Goal: Information Seeking & Learning: Learn about a topic

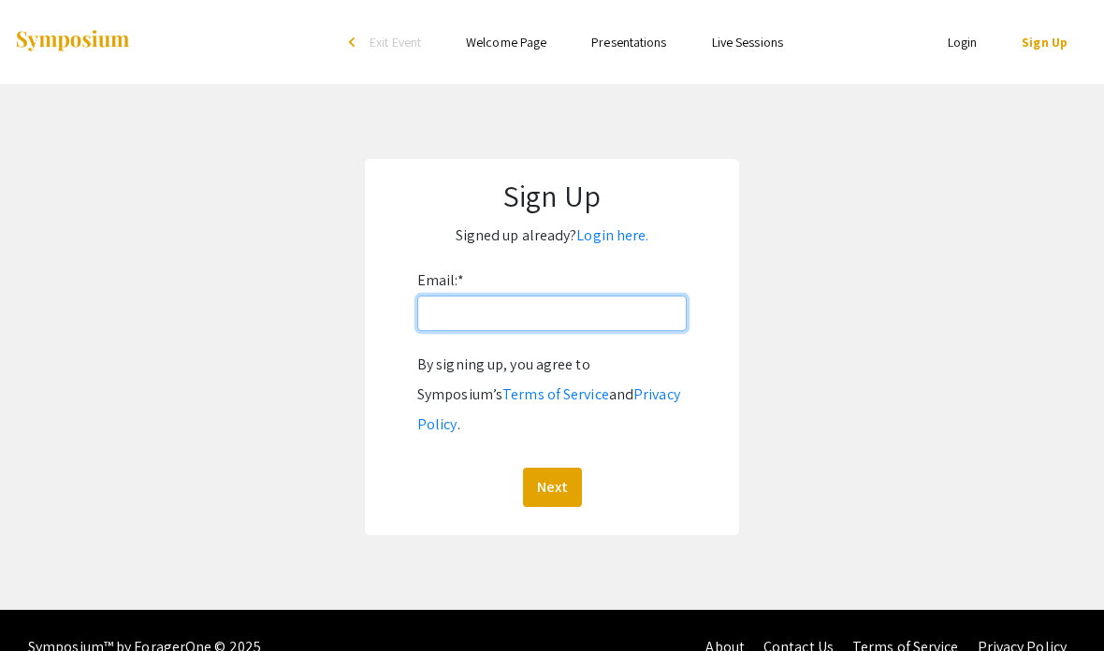
click at [603, 323] on input "Email: *" at bounding box center [551, 314] width 269 height 36
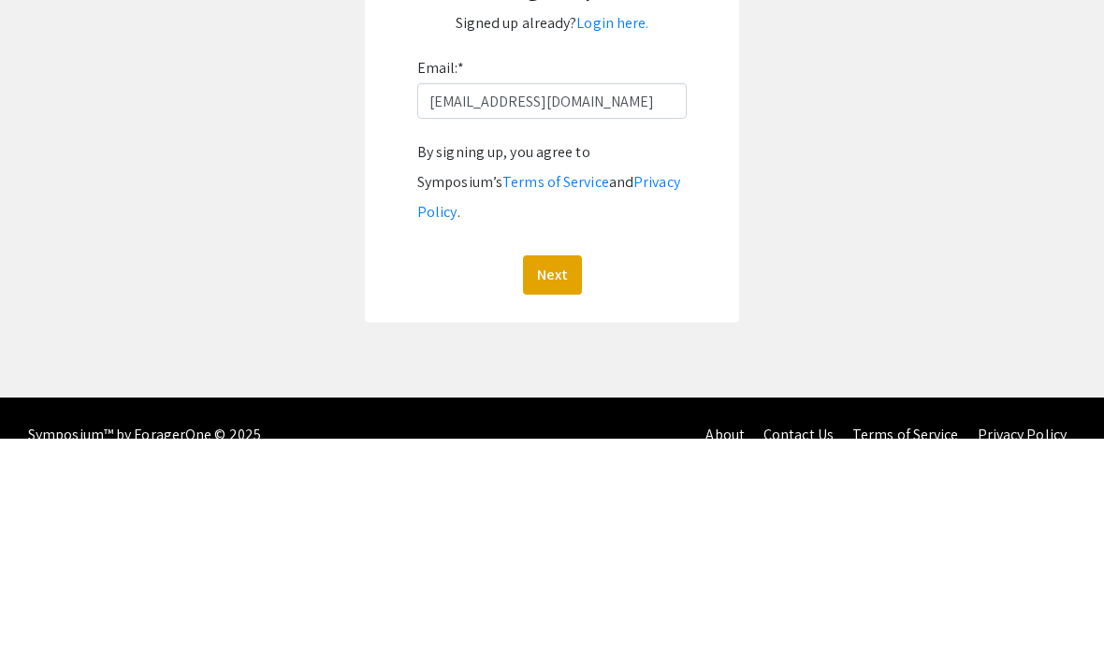
scroll to position [75, 0]
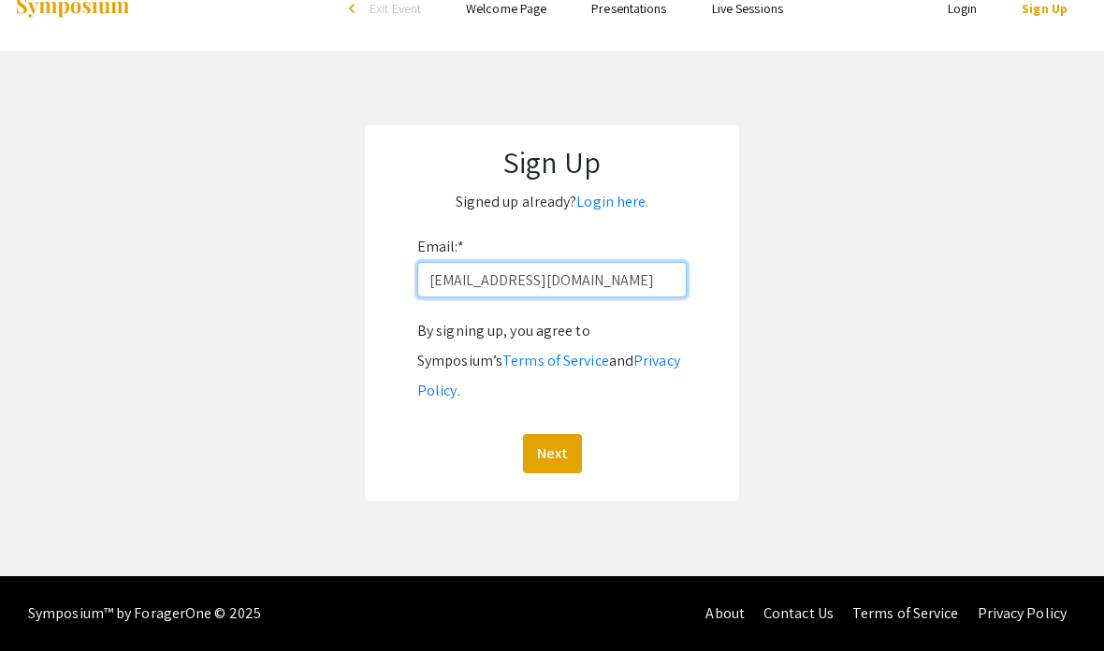
type input "[EMAIL_ADDRESS][DOMAIN_NAME]"
click at [537, 434] on button "Next" at bounding box center [552, 453] width 59 height 39
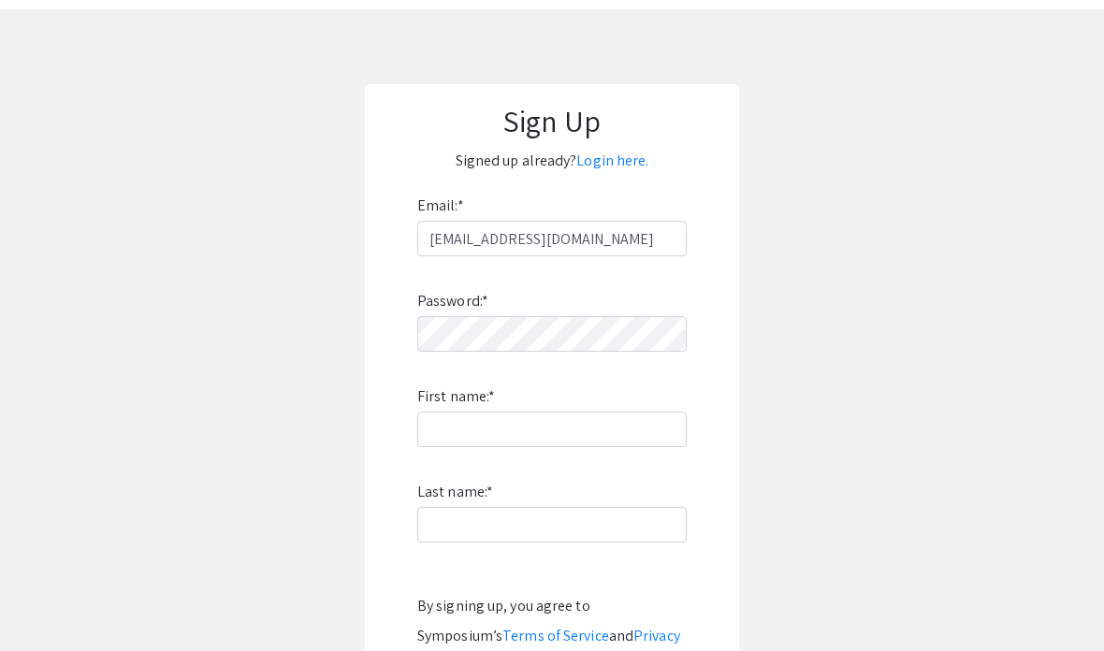
click at [441, 314] on label "Password: *" at bounding box center [452, 301] width 71 height 30
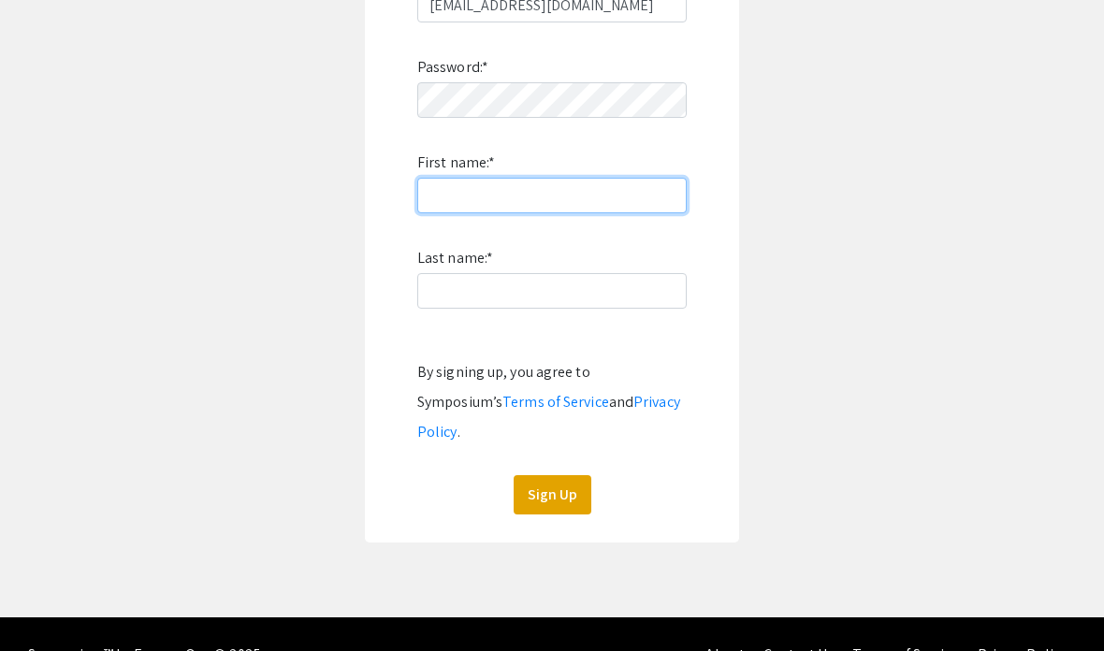
click at [636, 190] on input "First name: *" at bounding box center [551, 196] width 269 height 36
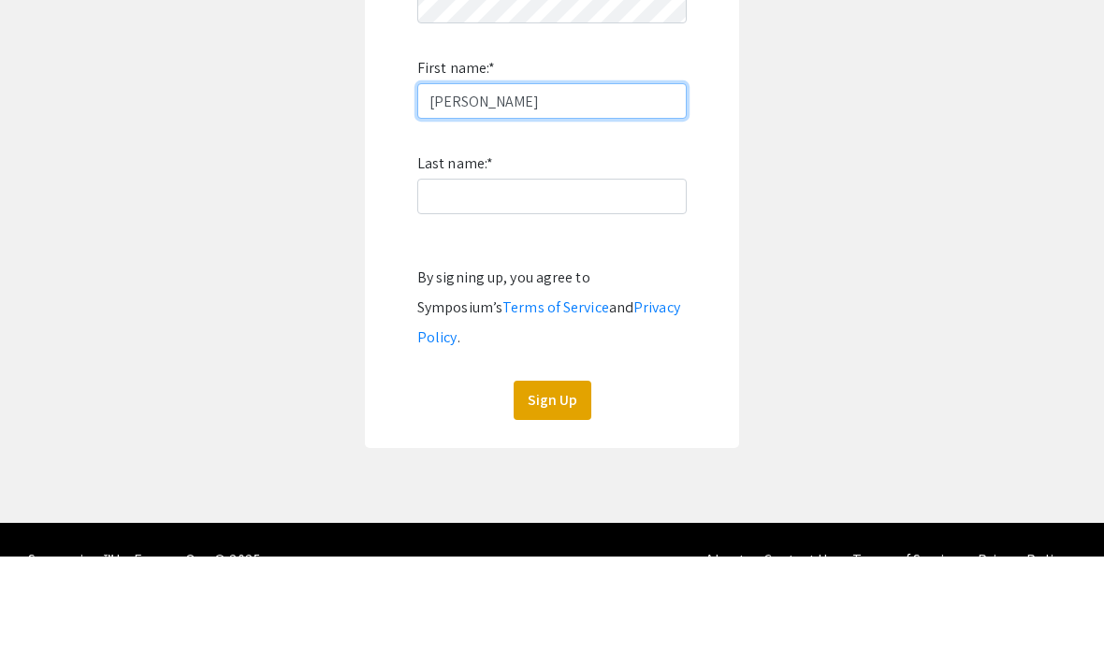
type input "[PERSON_NAME]"
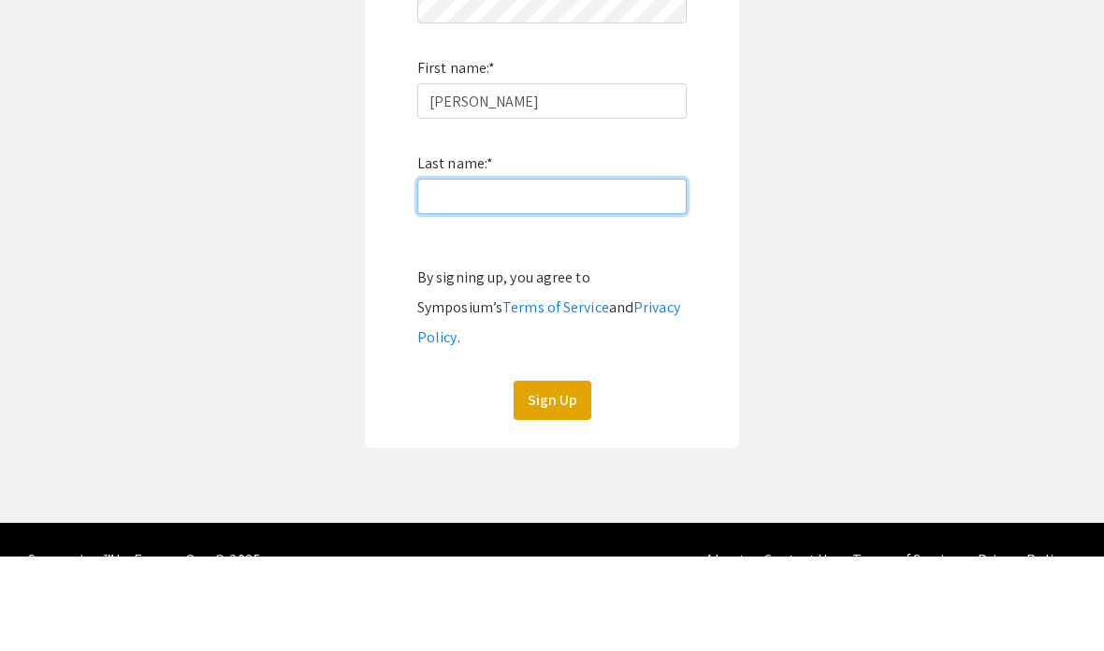
click at [636, 274] on input "Last name: *" at bounding box center [551, 292] width 269 height 36
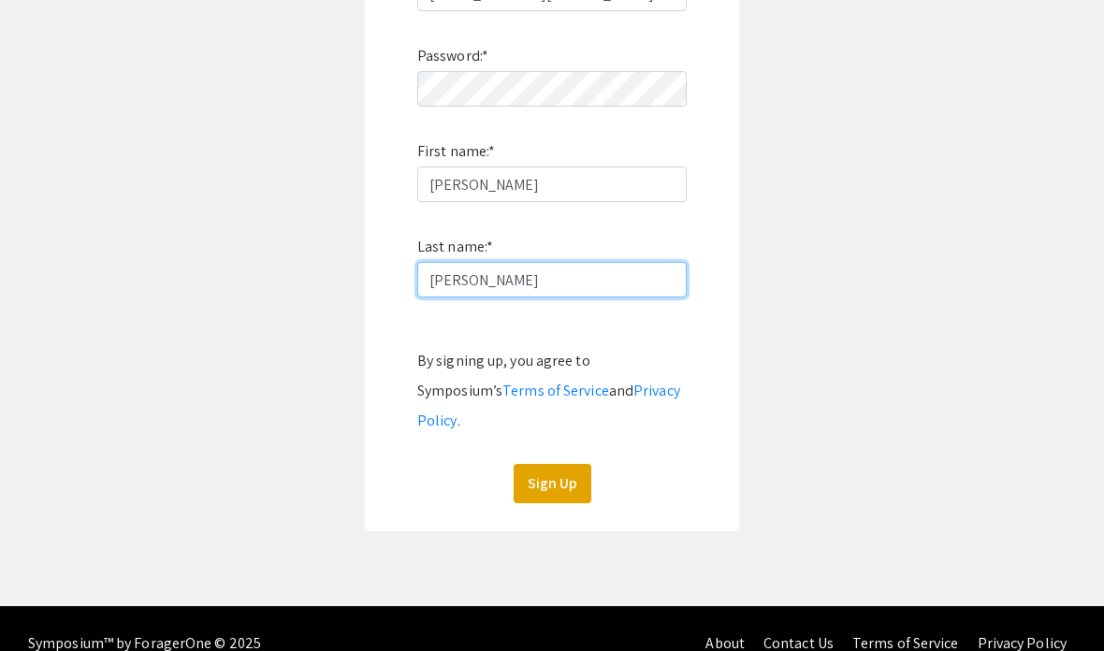
type input "[PERSON_NAME]"
click at [558, 464] on button "Sign Up" at bounding box center [553, 483] width 78 height 39
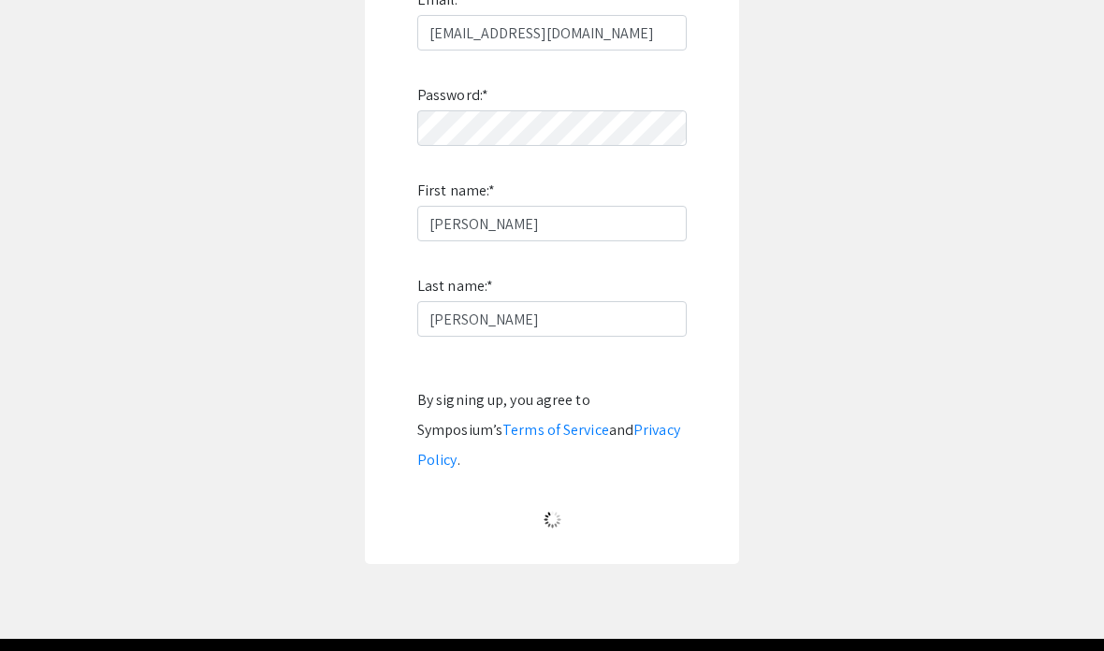
scroll to position [75, 0]
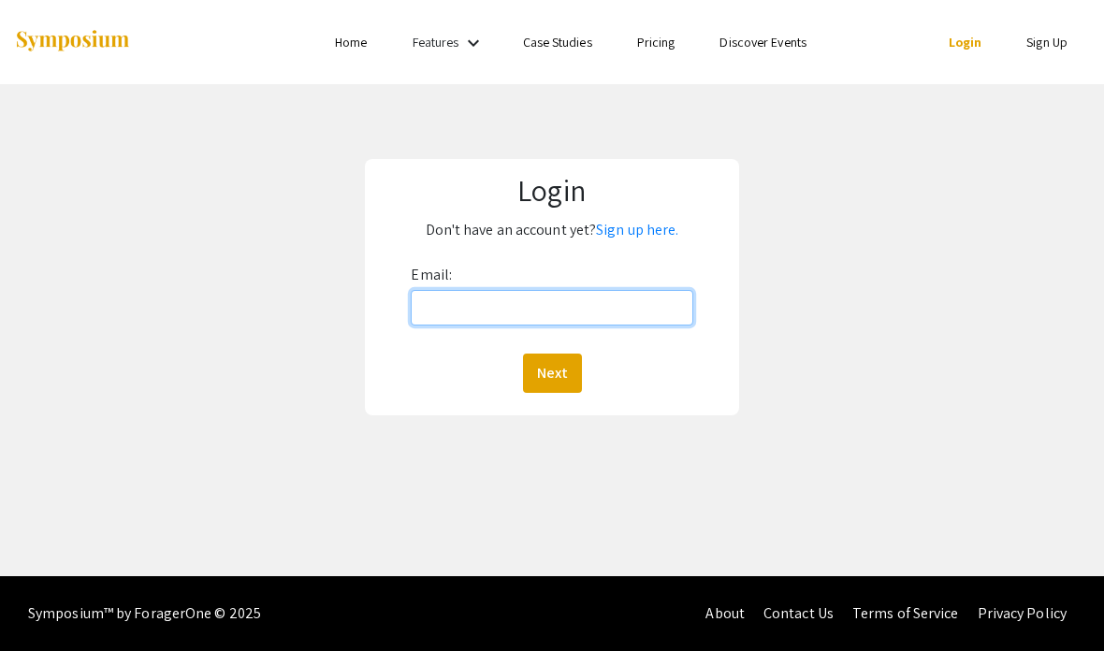
click at [460, 313] on input "Email:" at bounding box center [552, 308] width 282 height 36
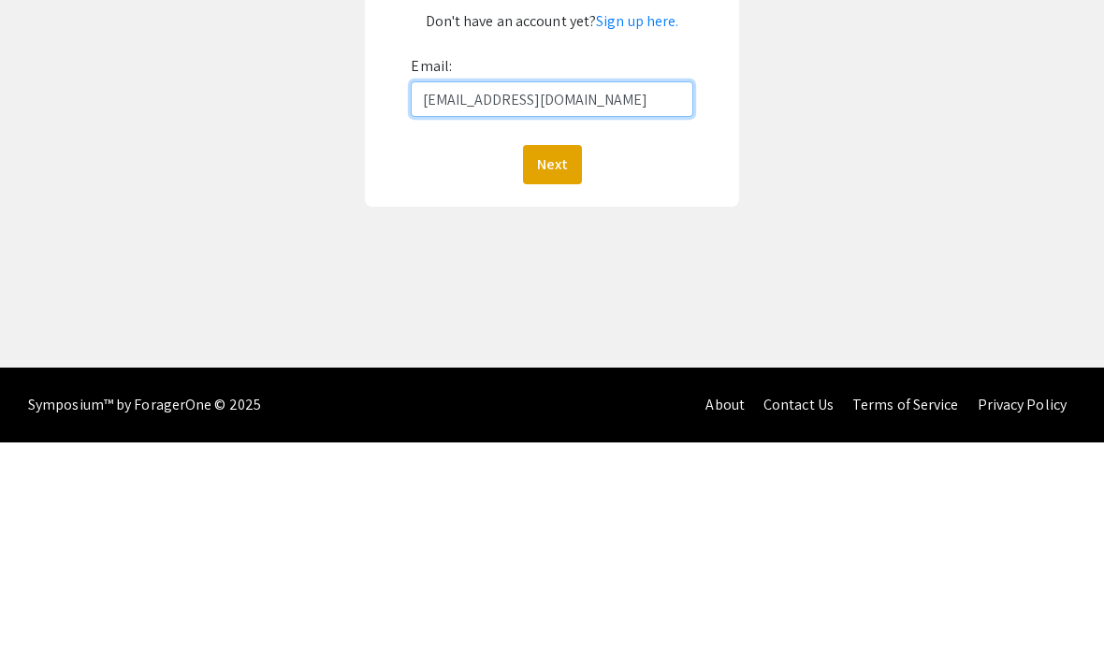
type input "[EMAIL_ADDRESS][DOMAIN_NAME]"
click at [553, 354] on button "Next" at bounding box center [552, 373] width 59 height 39
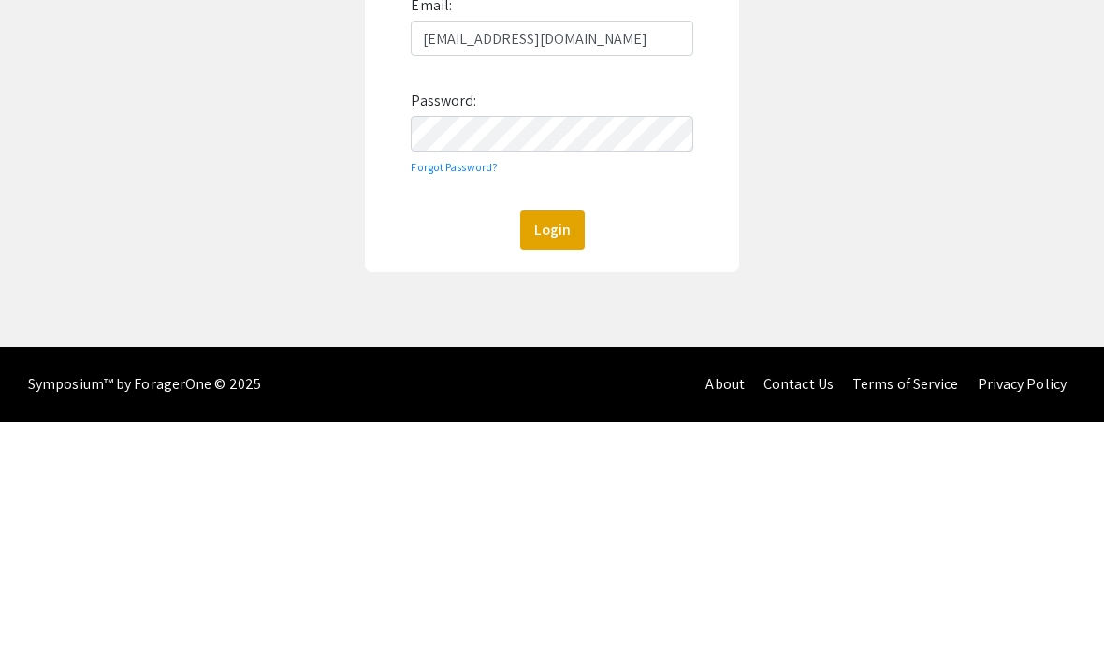
click at [556, 440] on button "Login" at bounding box center [552, 459] width 65 height 39
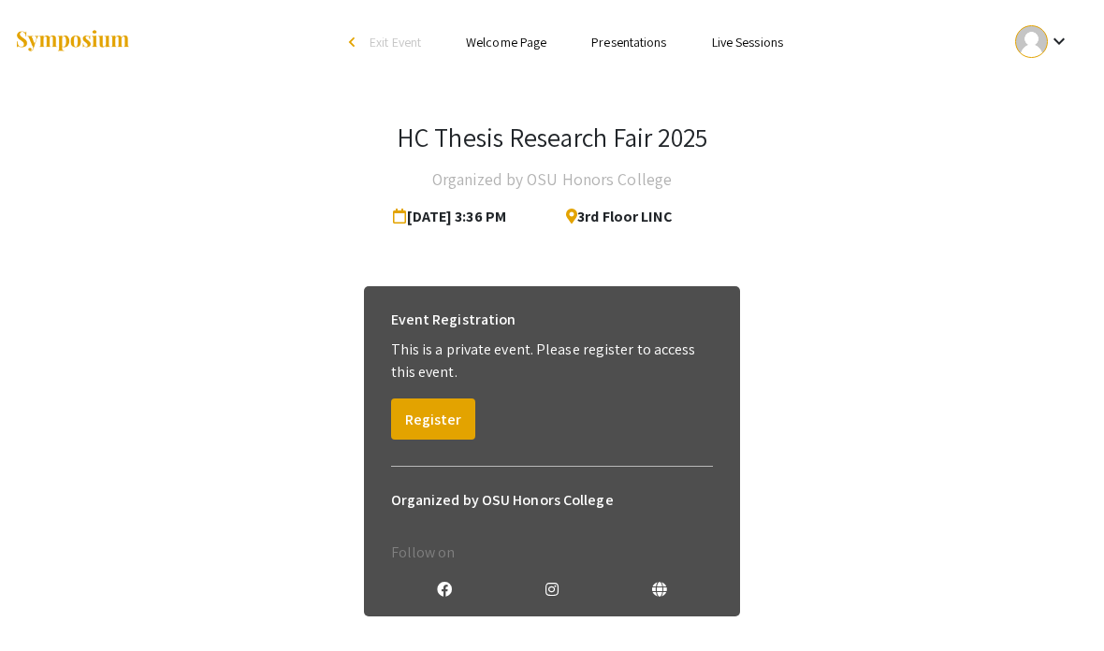
click at [427, 429] on button "Register" at bounding box center [433, 419] width 84 height 41
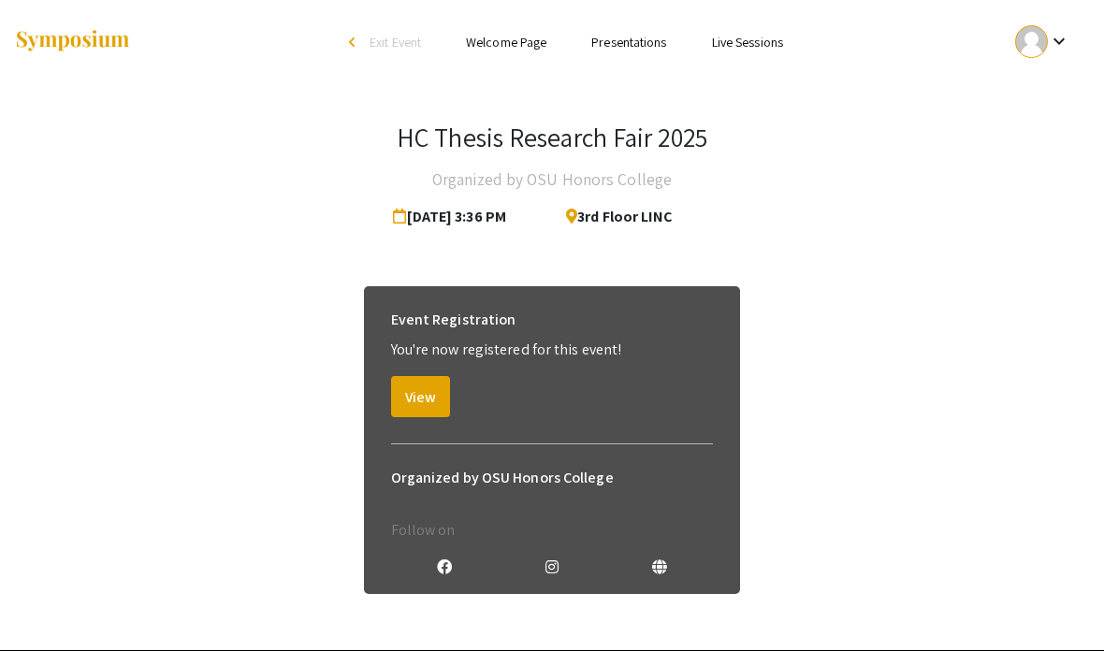
click at [646, 41] on link "Presentations" at bounding box center [628, 42] width 75 height 17
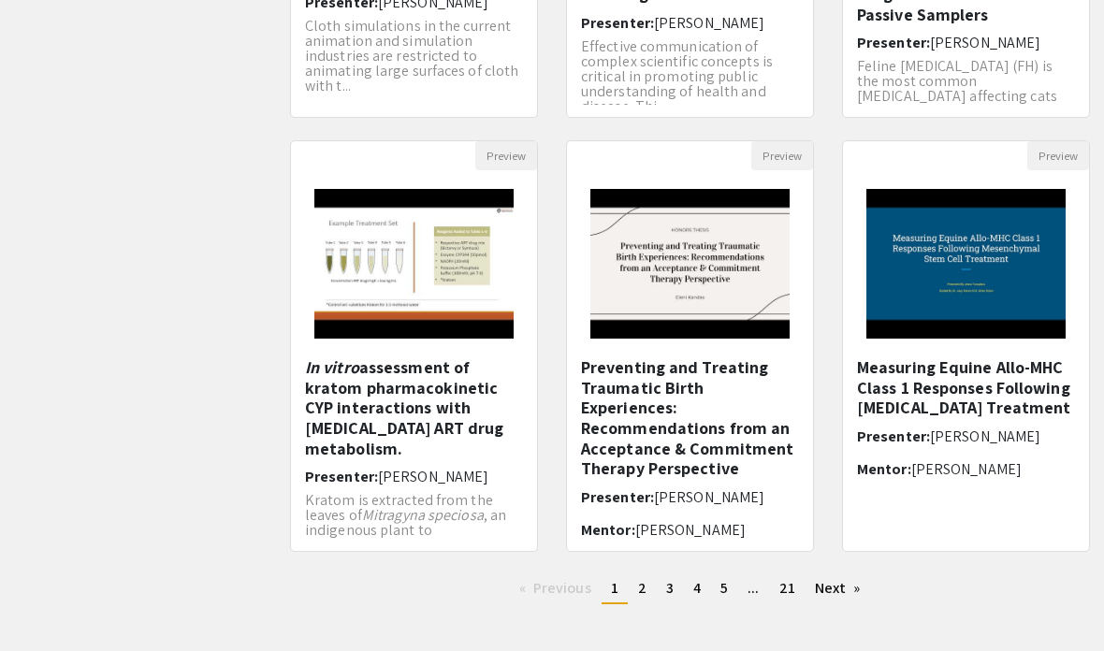
scroll to position [515, 0]
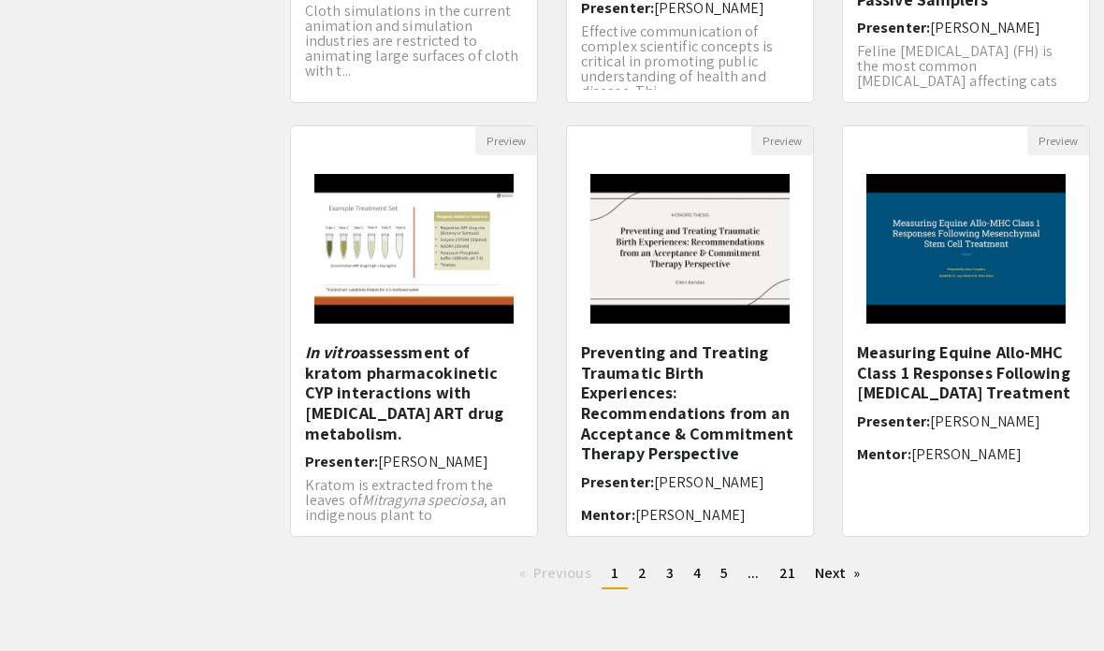
click at [840, 578] on link "Next page" at bounding box center [837, 573] width 65 height 28
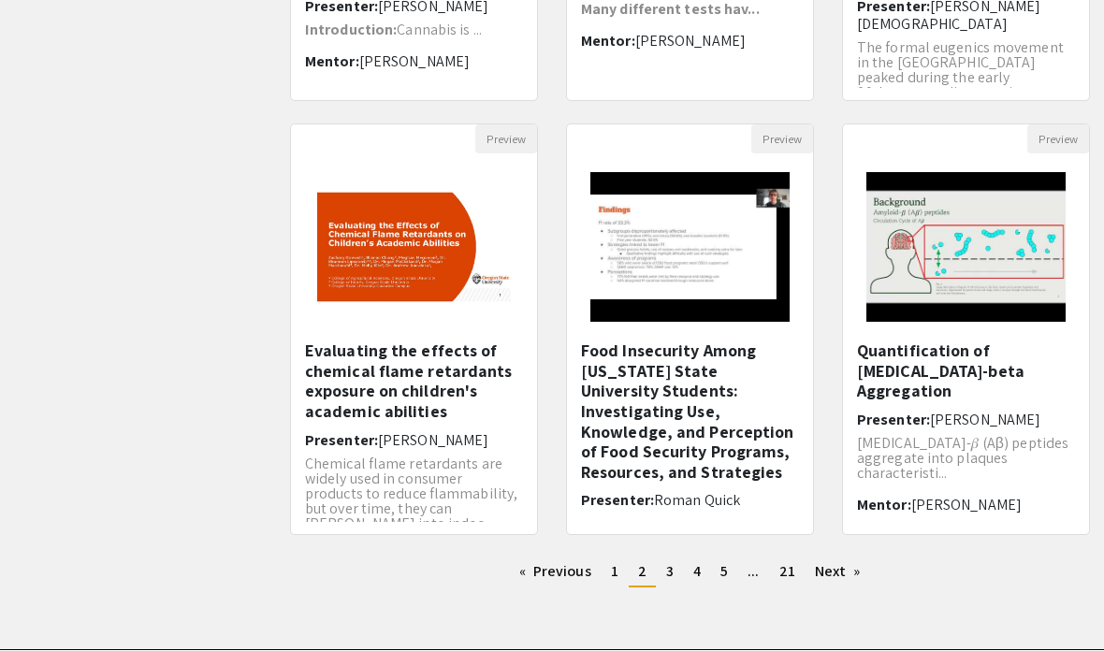
scroll to position [515, 0]
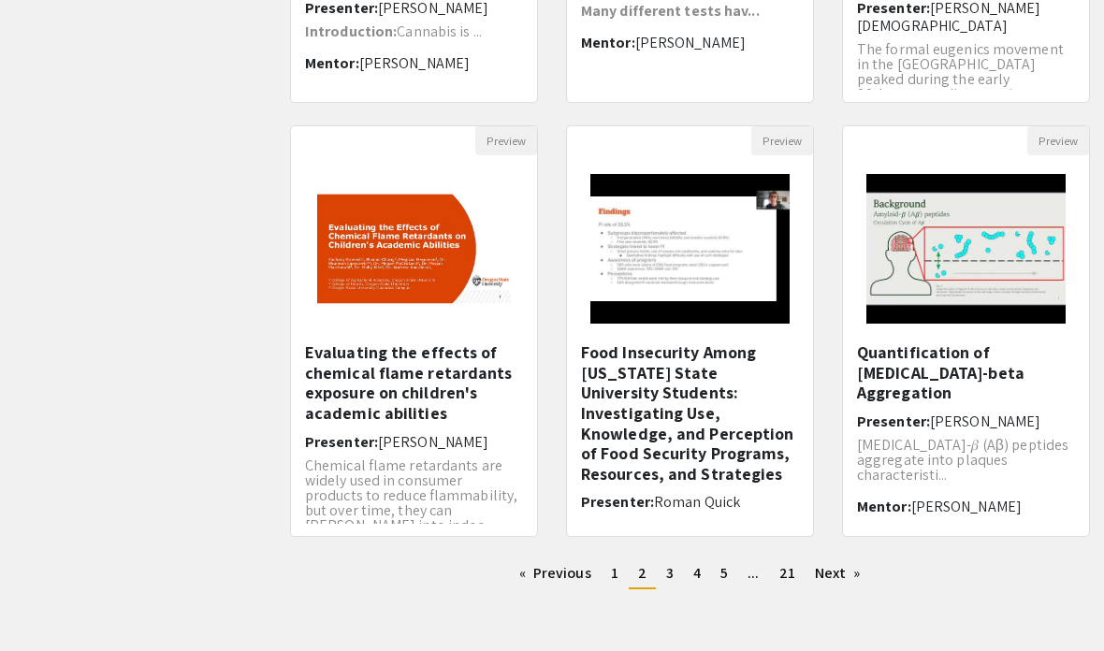
click at [837, 571] on link "Next page" at bounding box center [837, 573] width 65 height 28
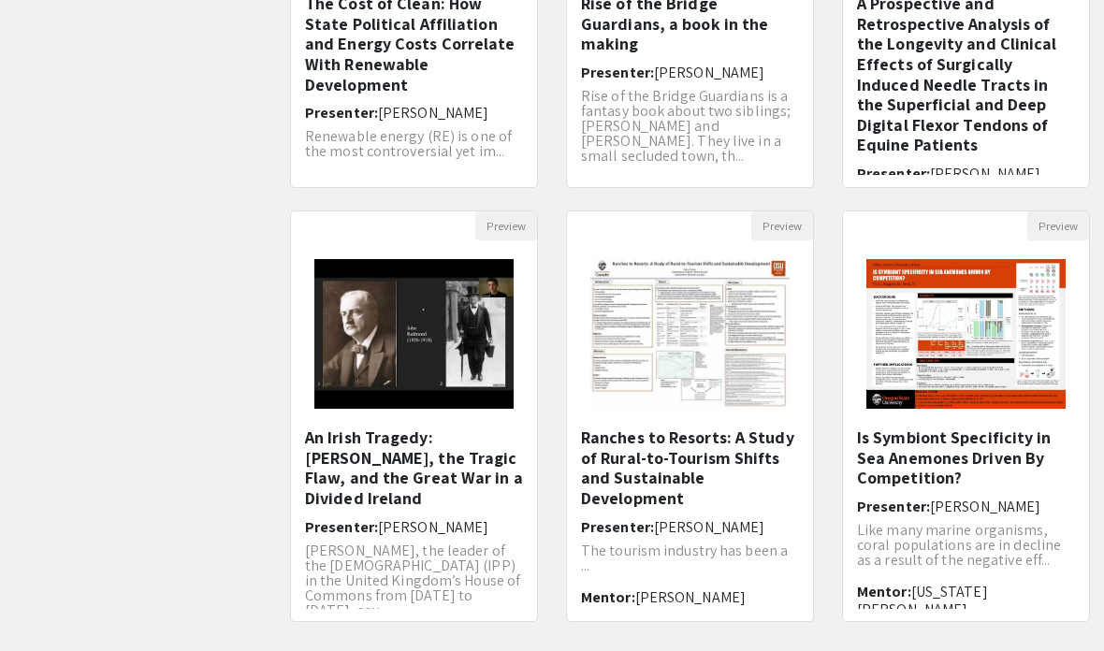
scroll to position [430, 0]
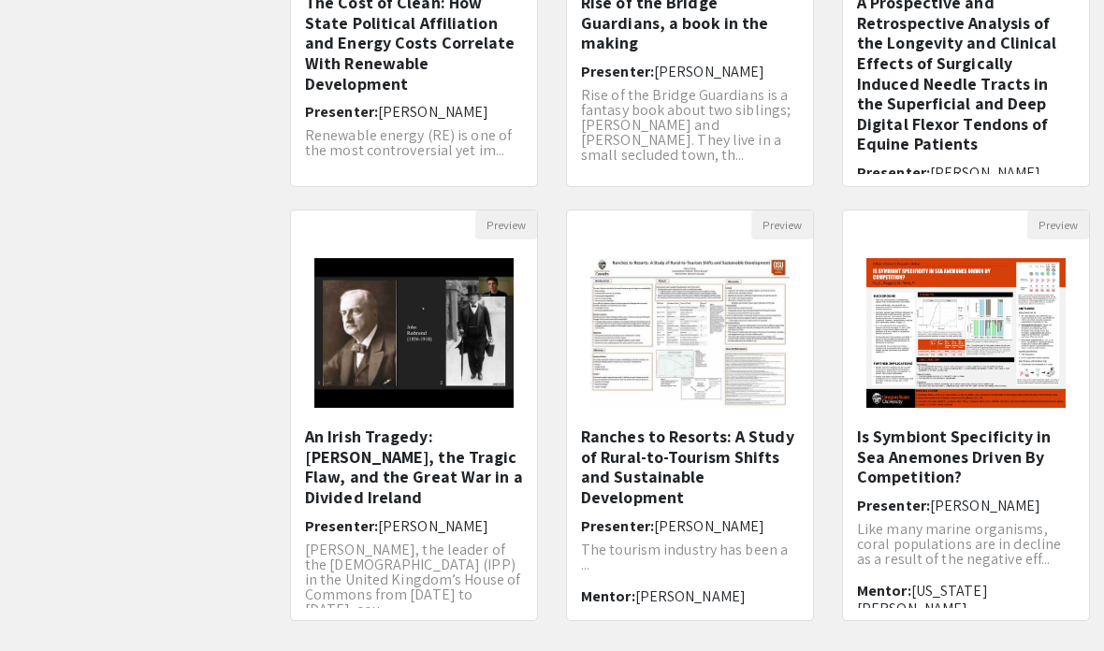
click at [908, 424] on img "Open Presentation <p>Is Symbiont Specificity in Sea Anemones Driven By Competit…" at bounding box center [966, 332] width 237 height 187
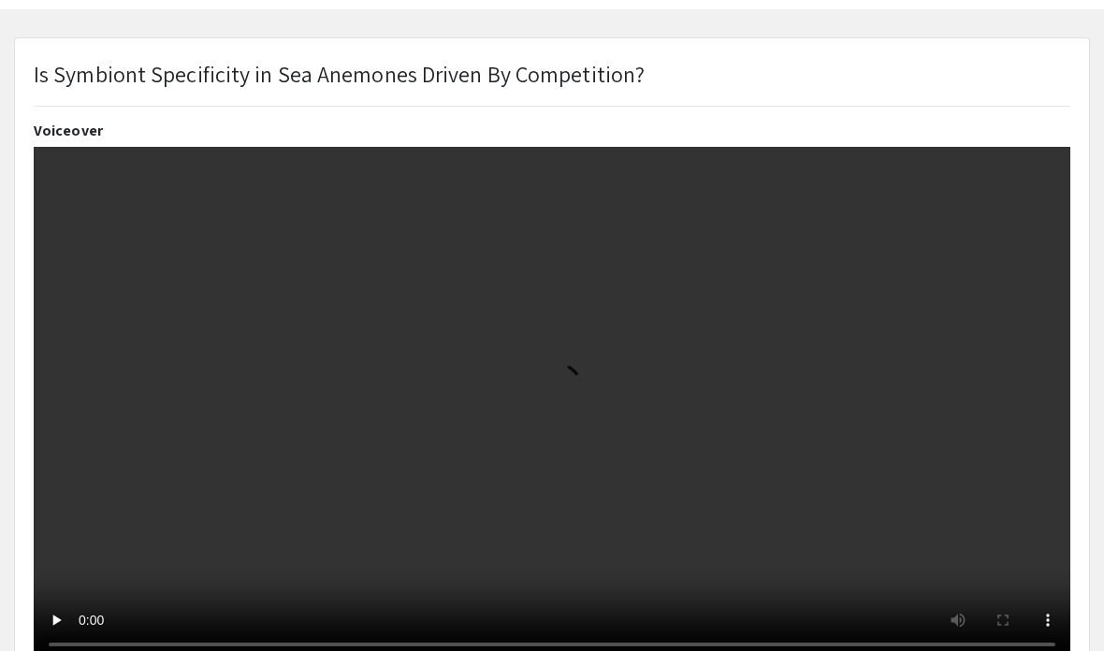
select select "custom"
type input "0"
select select "custom"
type input "1"
select select "auto"
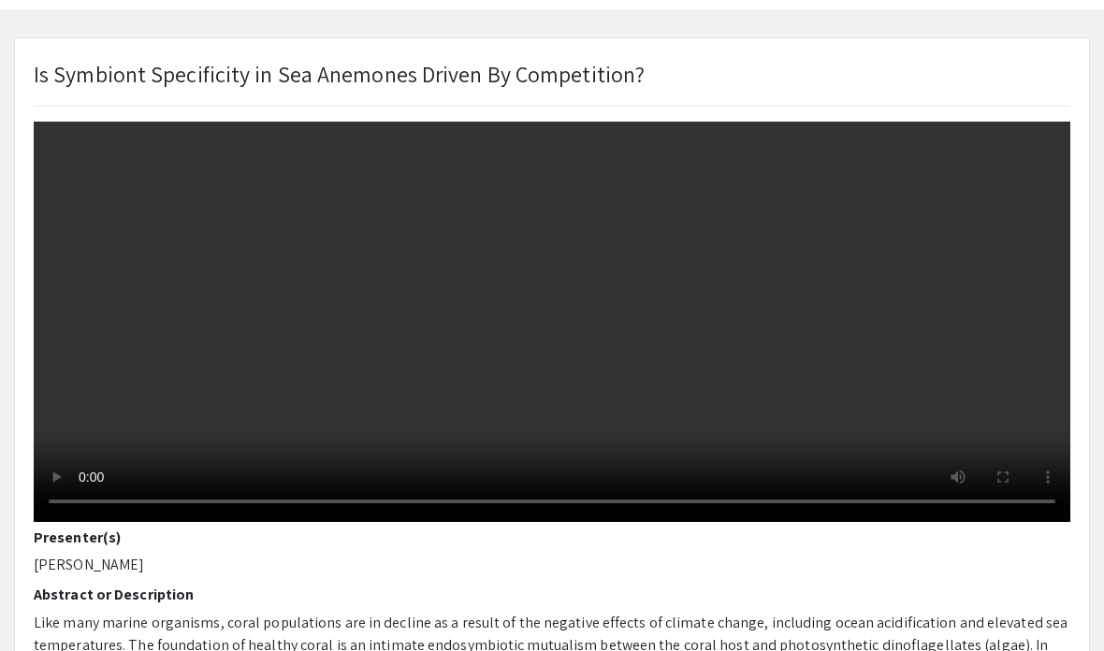
scroll to position [124, 0]
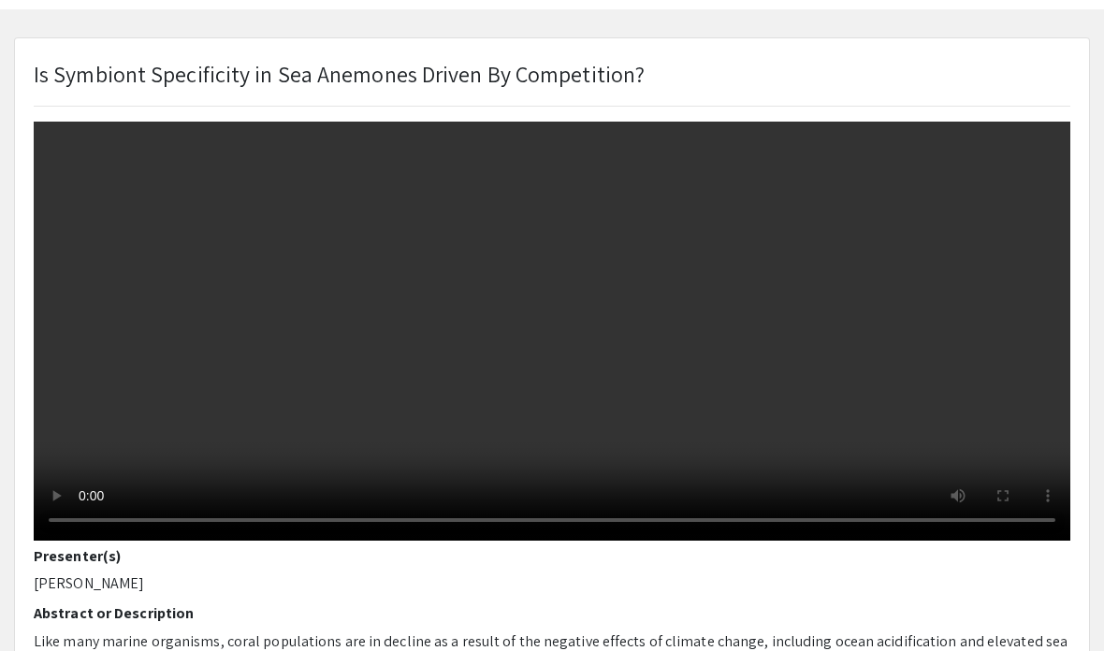
click at [530, 316] on video at bounding box center [552, 281] width 1037 height 518
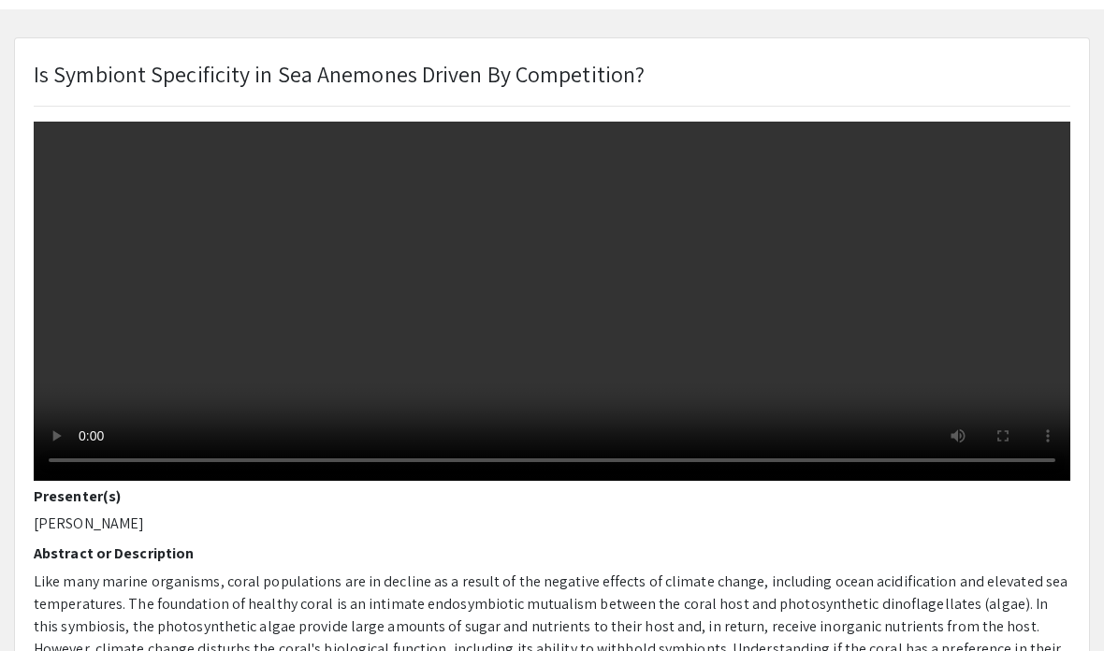
scroll to position [196, 0]
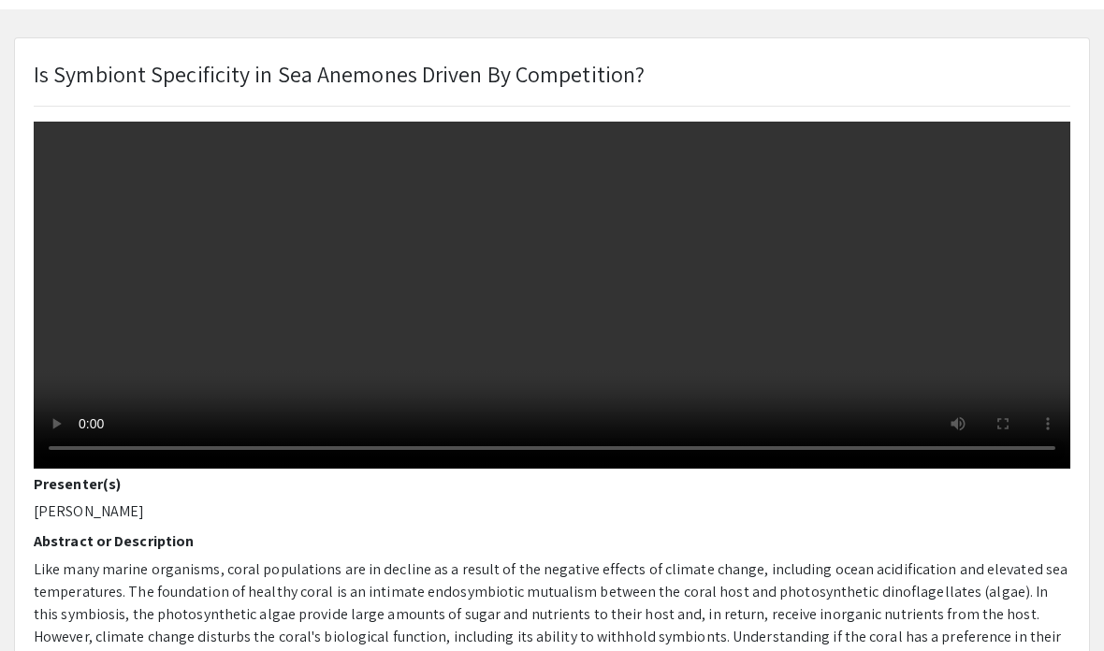
click at [283, 308] on video at bounding box center [552, 209] width 1037 height 518
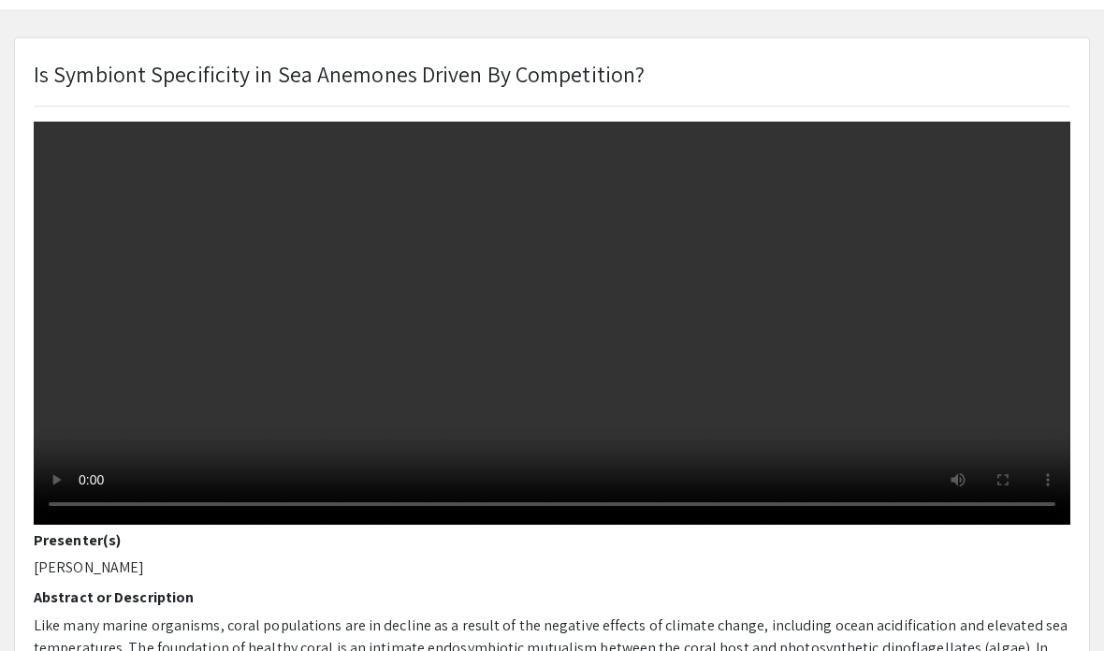
scroll to position [143, 0]
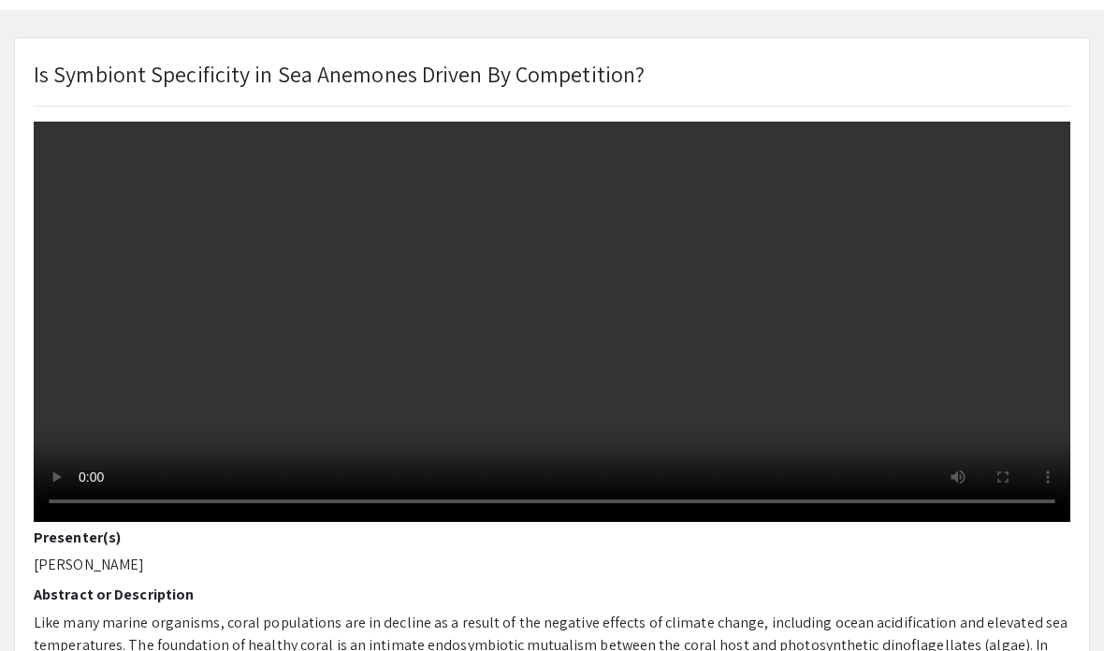
click at [626, 327] on video at bounding box center [552, 263] width 1037 height 518
click at [632, 331] on video at bounding box center [552, 263] width 1037 height 518
click at [632, 326] on video at bounding box center [552, 263] width 1037 height 518
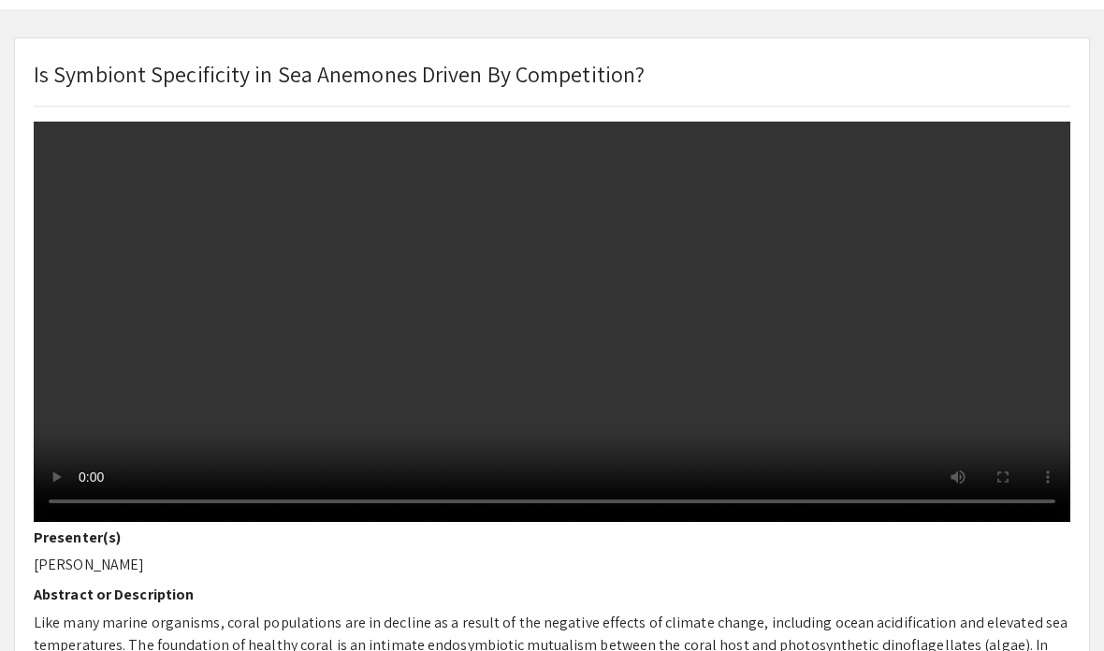
click at [633, 328] on video at bounding box center [552, 263] width 1037 height 518
click at [633, 327] on video at bounding box center [552, 263] width 1037 height 518
click at [640, 327] on video at bounding box center [552, 263] width 1037 height 518
click at [640, 326] on video at bounding box center [552, 263] width 1037 height 518
click at [636, 327] on video at bounding box center [552, 263] width 1037 height 518
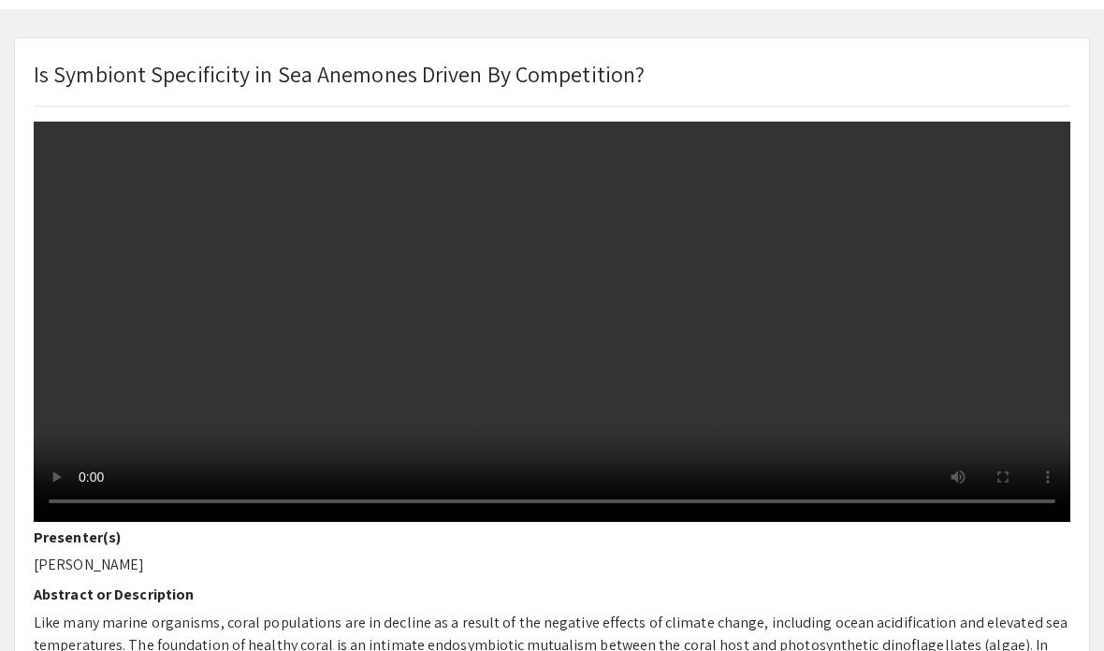
click at [635, 331] on video at bounding box center [552, 263] width 1037 height 518
click at [643, 333] on video at bounding box center [552, 263] width 1037 height 518
click at [635, 333] on video at bounding box center [552, 263] width 1037 height 518
click at [633, 335] on video at bounding box center [552, 263] width 1037 height 518
click at [627, 339] on video at bounding box center [552, 263] width 1037 height 518
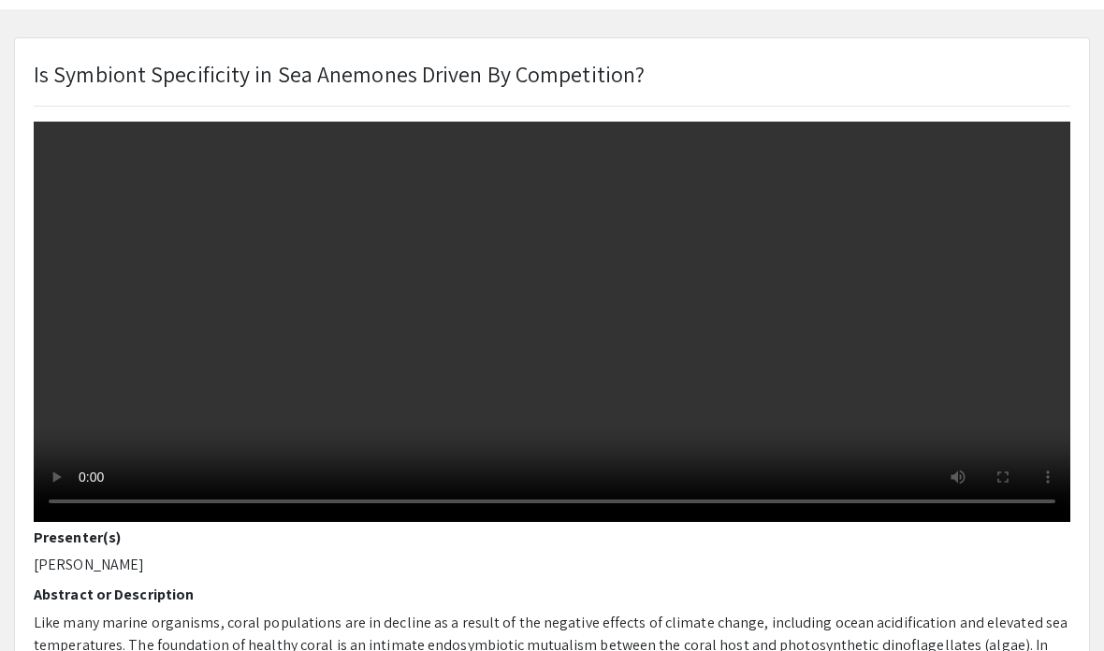
click at [626, 339] on video at bounding box center [552, 263] width 1037 height 518
click at [627, 336] on video at bounding box center [552, 263] width 1037 height 518
click at [635, 329] on video at bounding box center [552, 263] width 1037 height 518
click at [637, 336] on video at bounding box center [552, 263] width 1037 height 518
click at [625, 328] on video at bounding box center [552, 263] width 1037 height 518
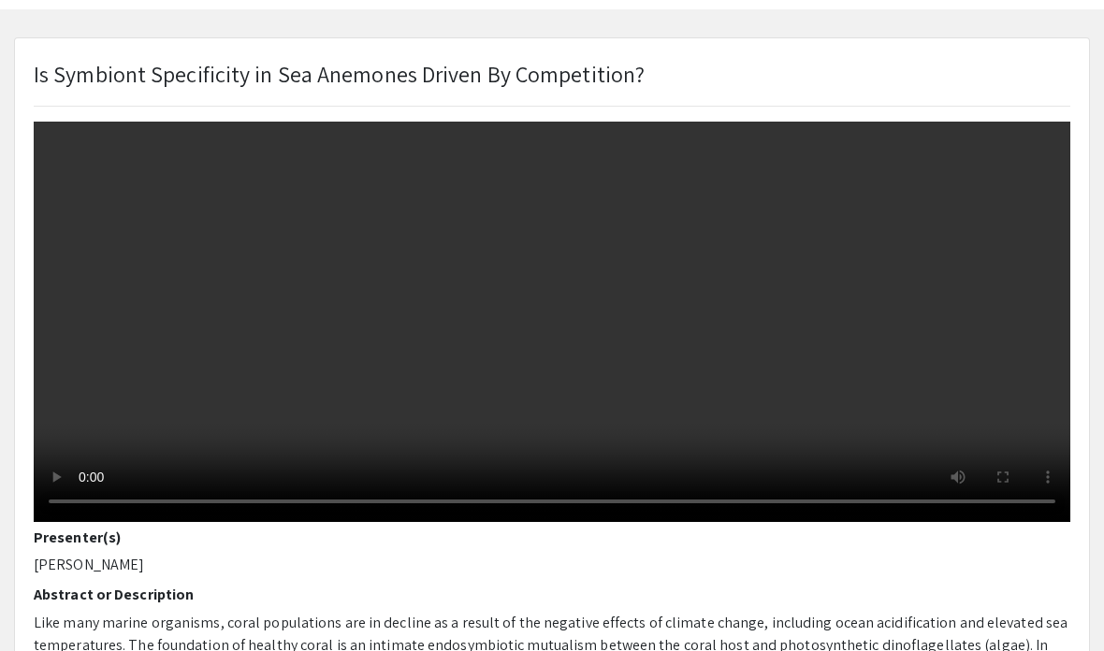
click at [986, 192] on video at bounding box center [552, 263] width 1037 height 518
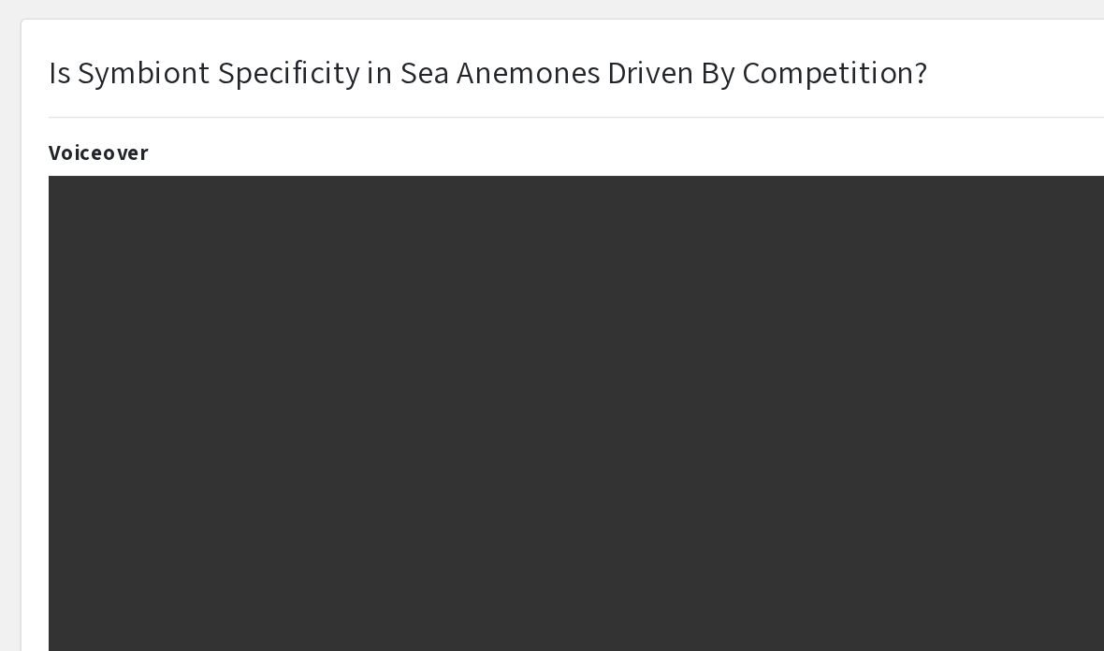
scroll to position [0, 0]
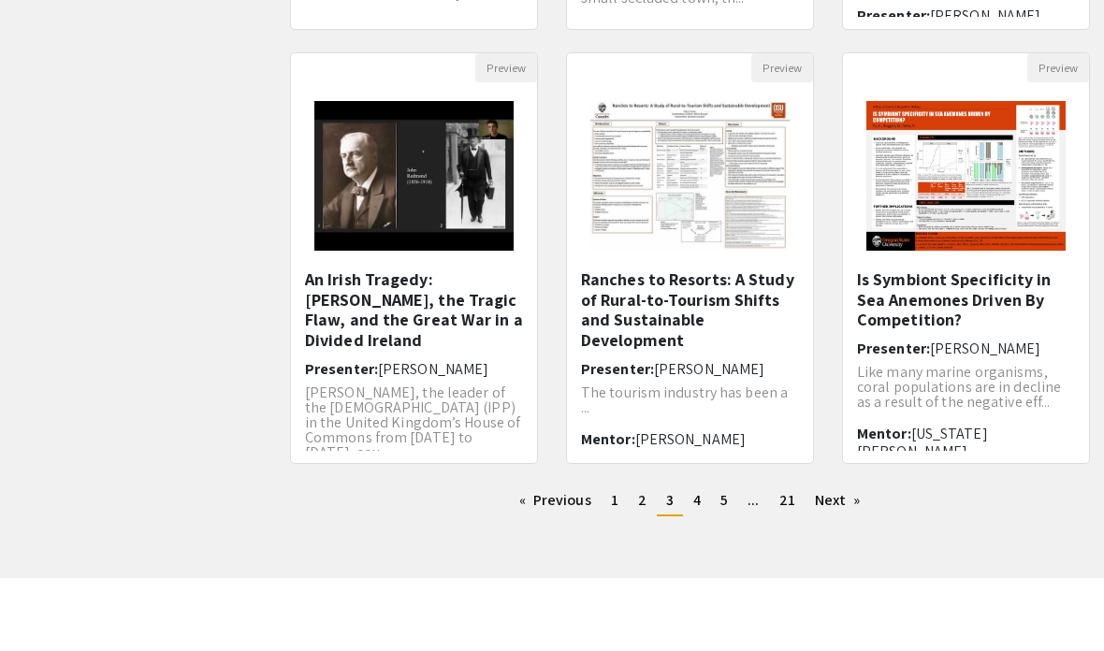
scroll to position [515, 0]
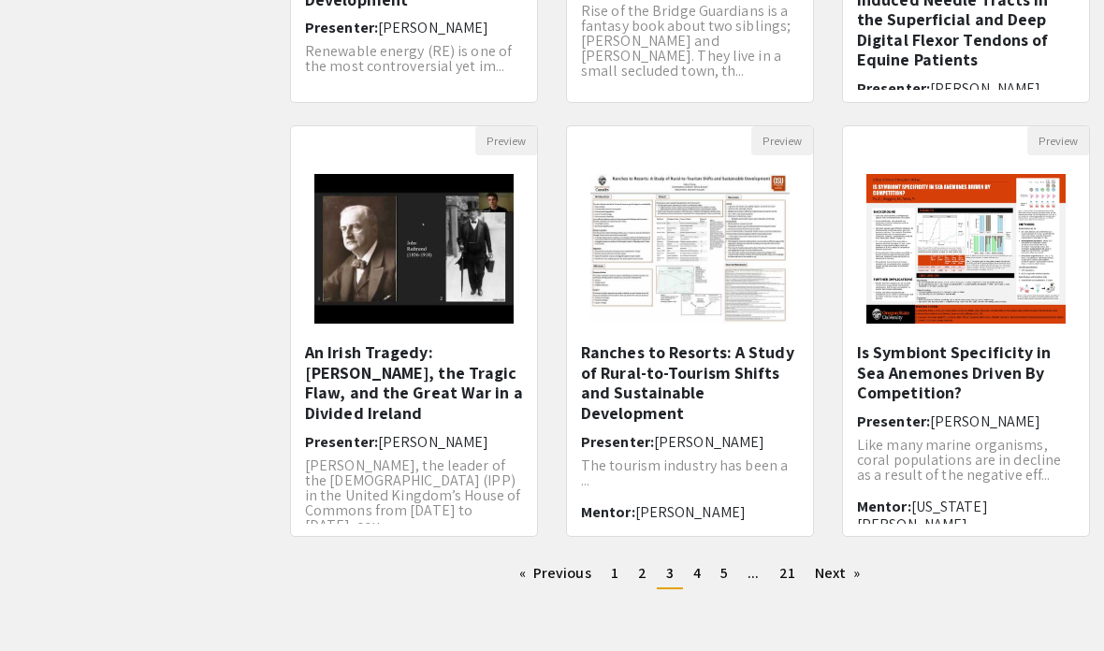
click at [836, 572] on link "Next page" at bounding box center [837, 573] width 65 height 28
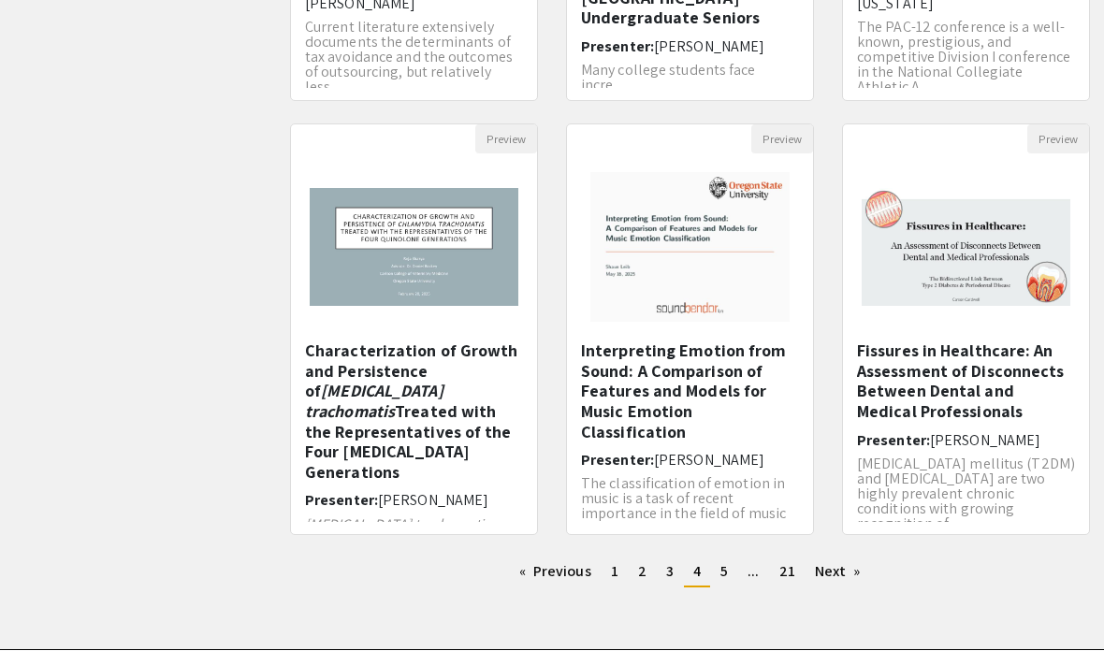
scroll to position [515, 0]
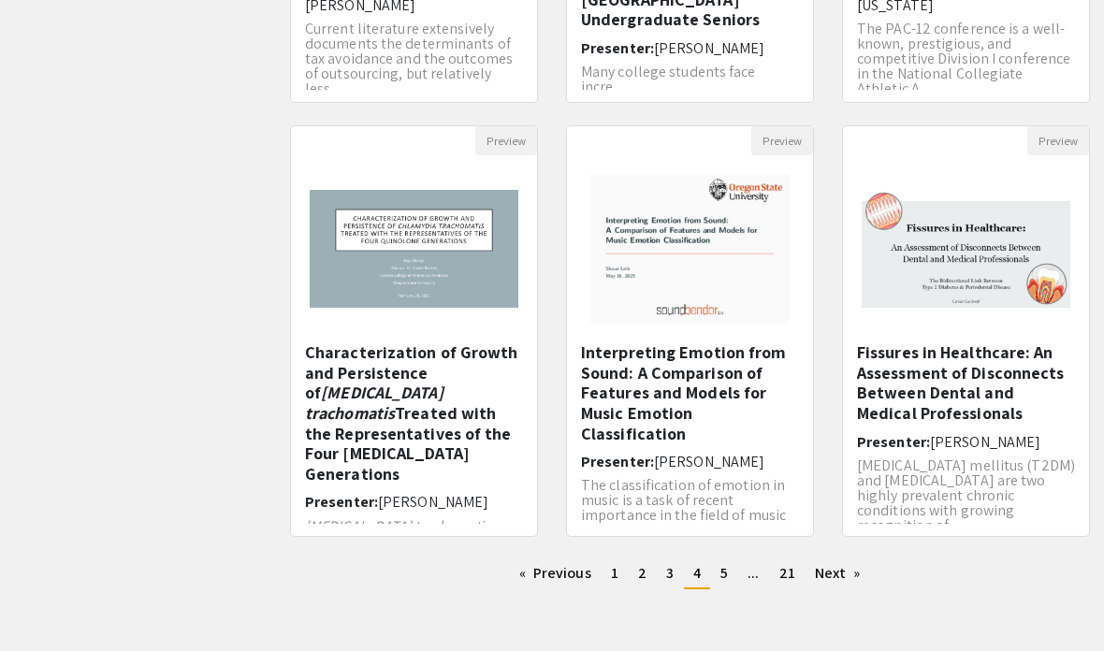
click at [682, 364] on h5 "Interpreting Emotion from Sound: A Comparison of Features and Models for Music …" at bounding box center [690, 392] width 218 height 101
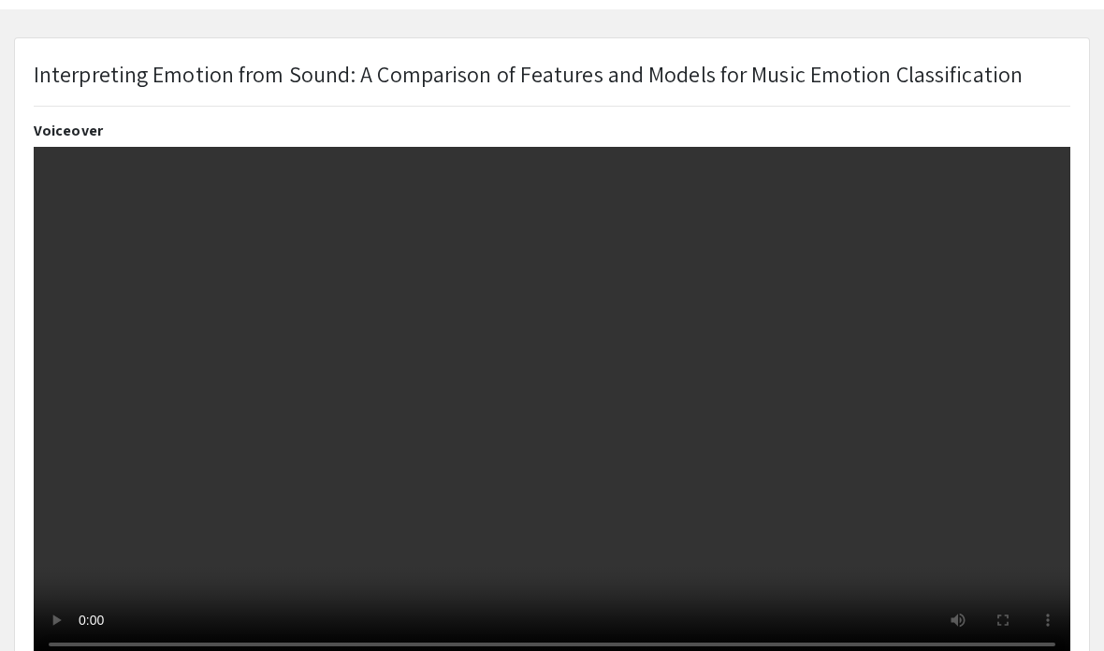
select select "custom"
type input "0"
select select "auto"
type input "0"
select select "auto"
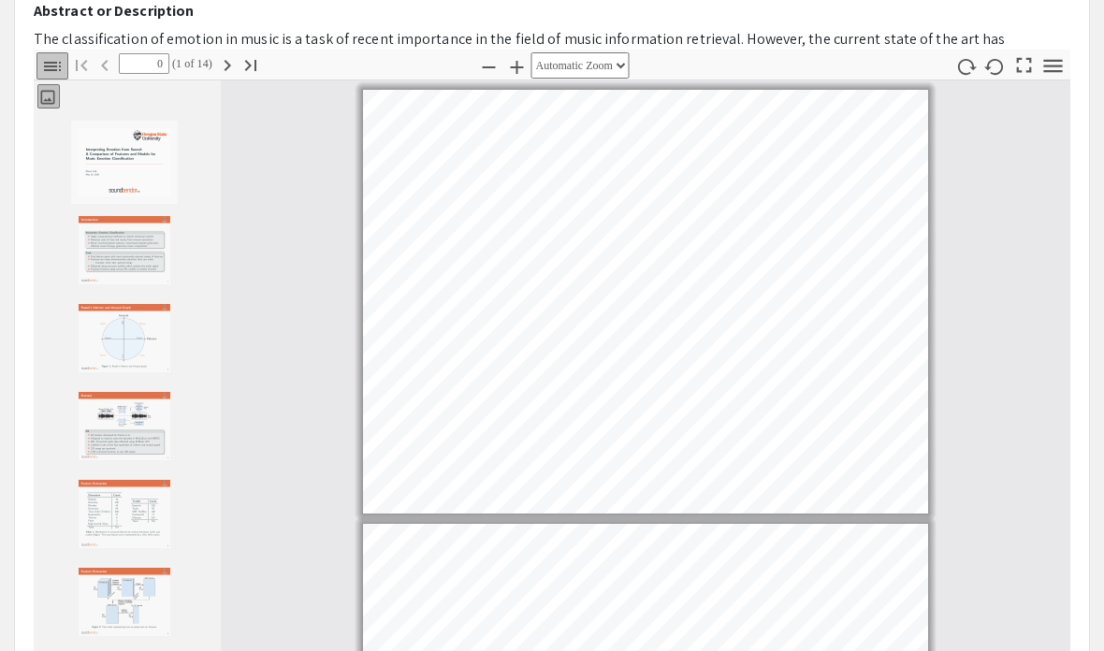
scroll to position [813, 0]
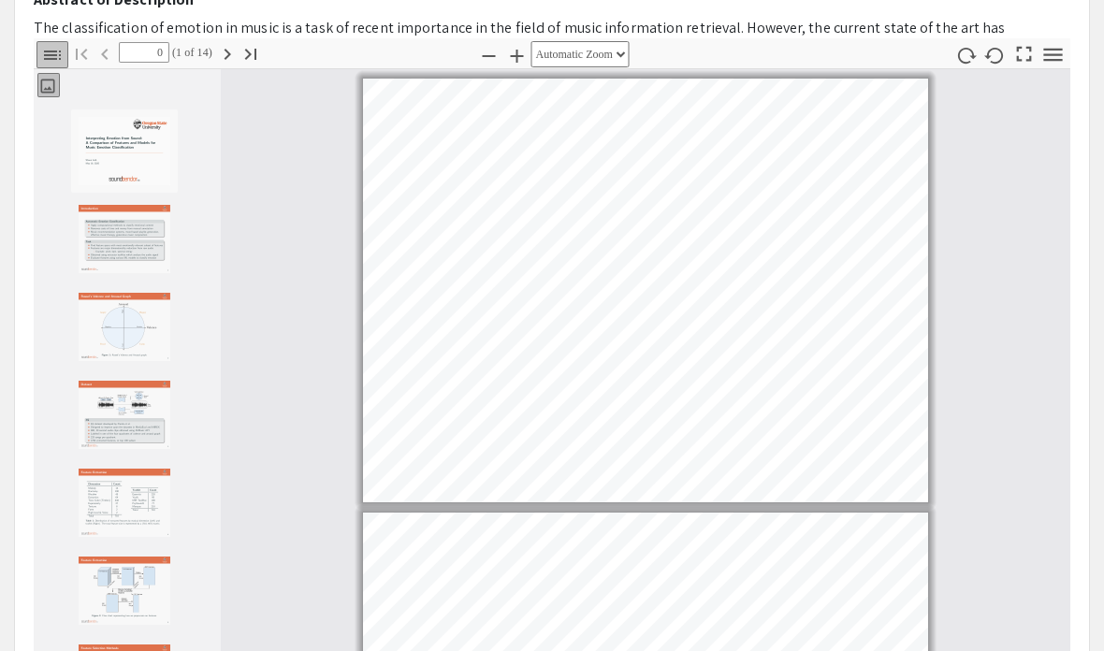
click at [112, 254] on img "Thumbnail of Page 1" at bounding box center [125, 239] width 94 height 70
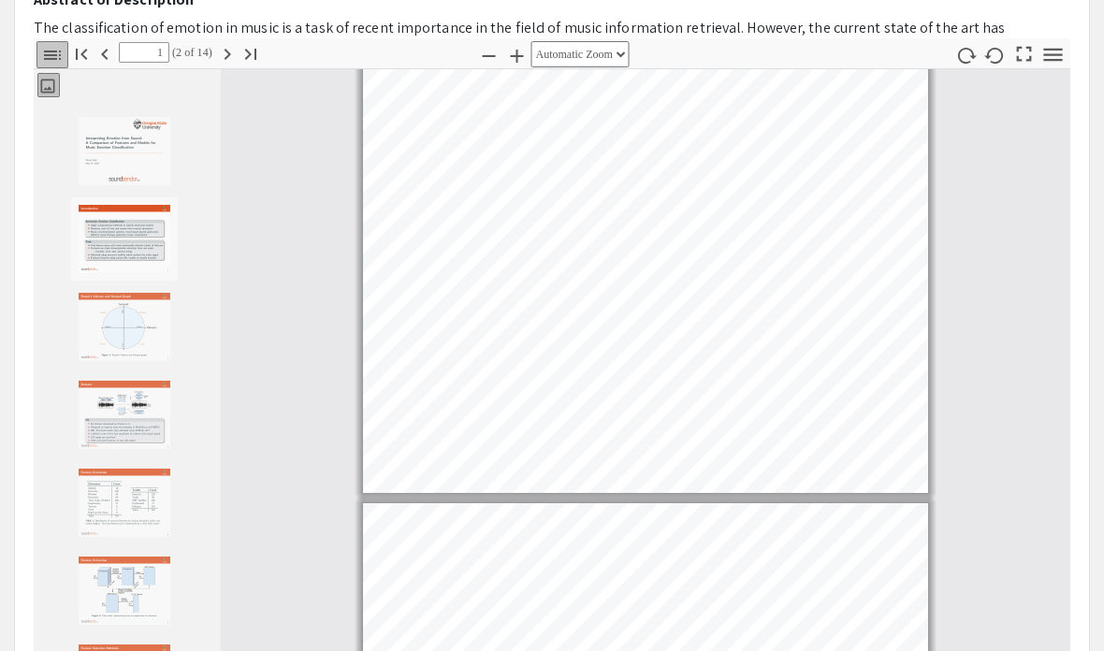
click at [123, 310] on img "Thumbnail of Page 2" at bounding box center [125, 327] width 94 height 70
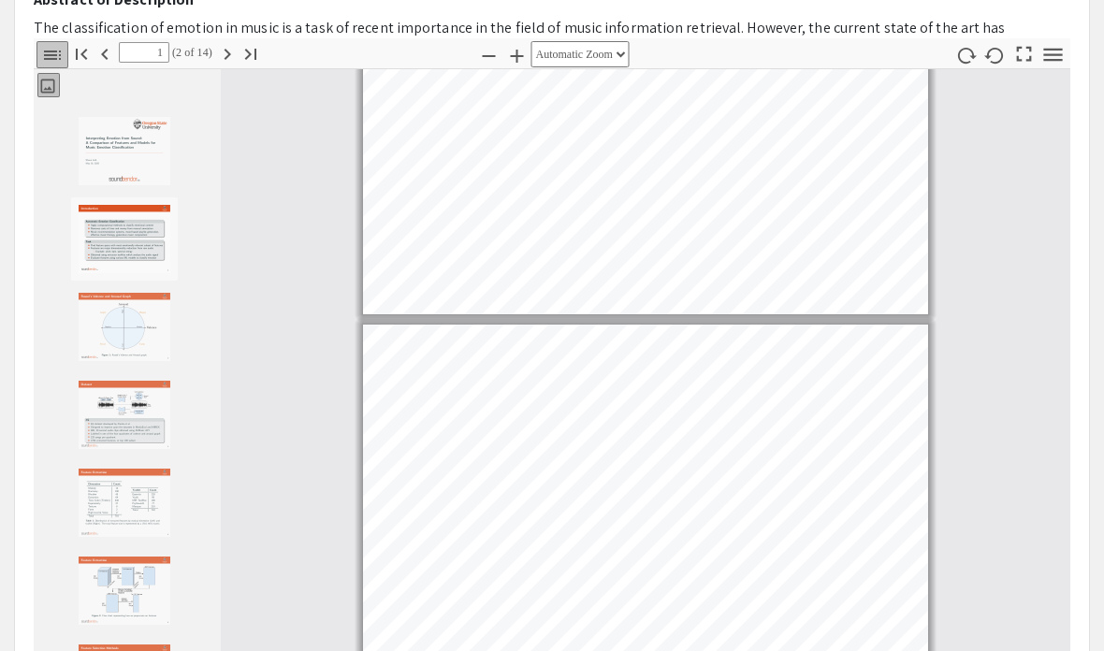
type input "0"
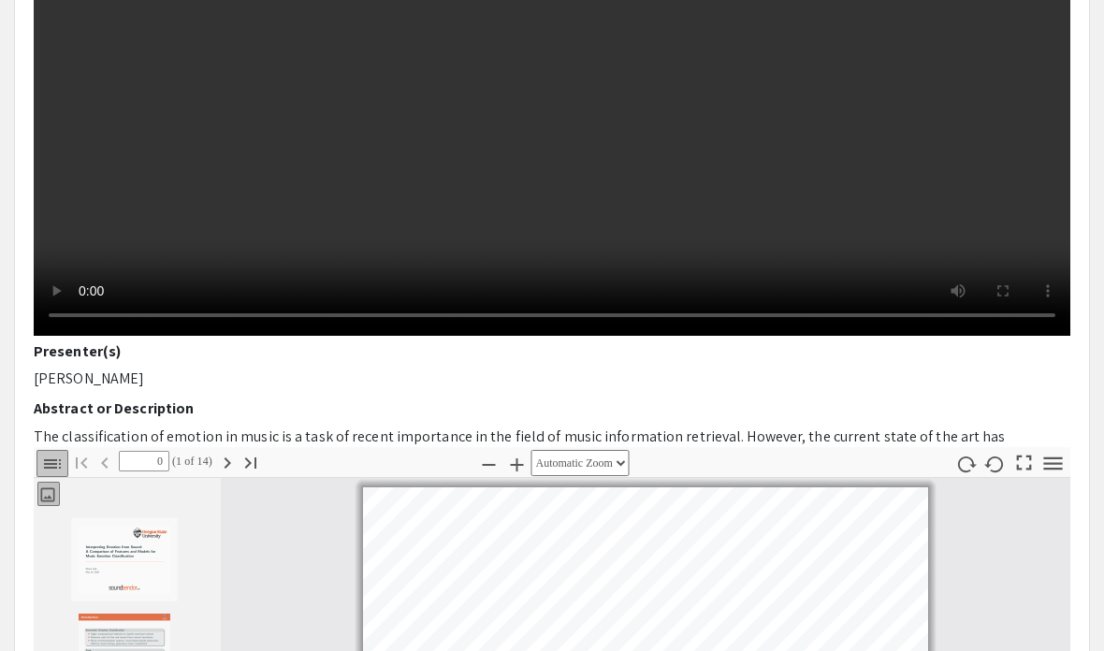
scroll to position [0, 0]
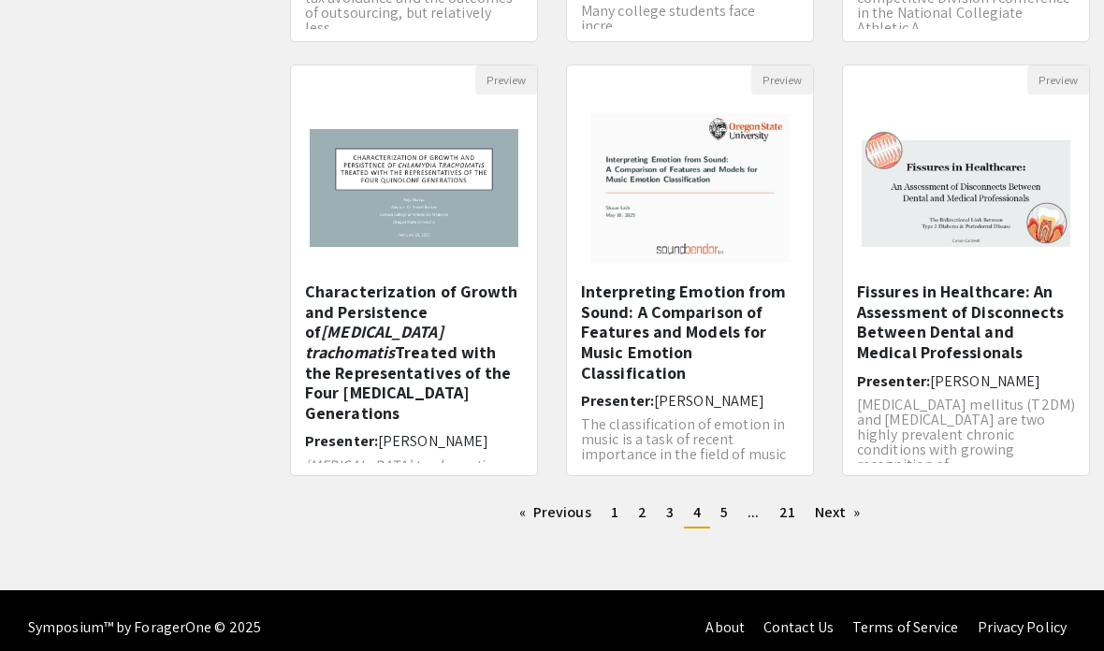
scroll to position [589, 0]
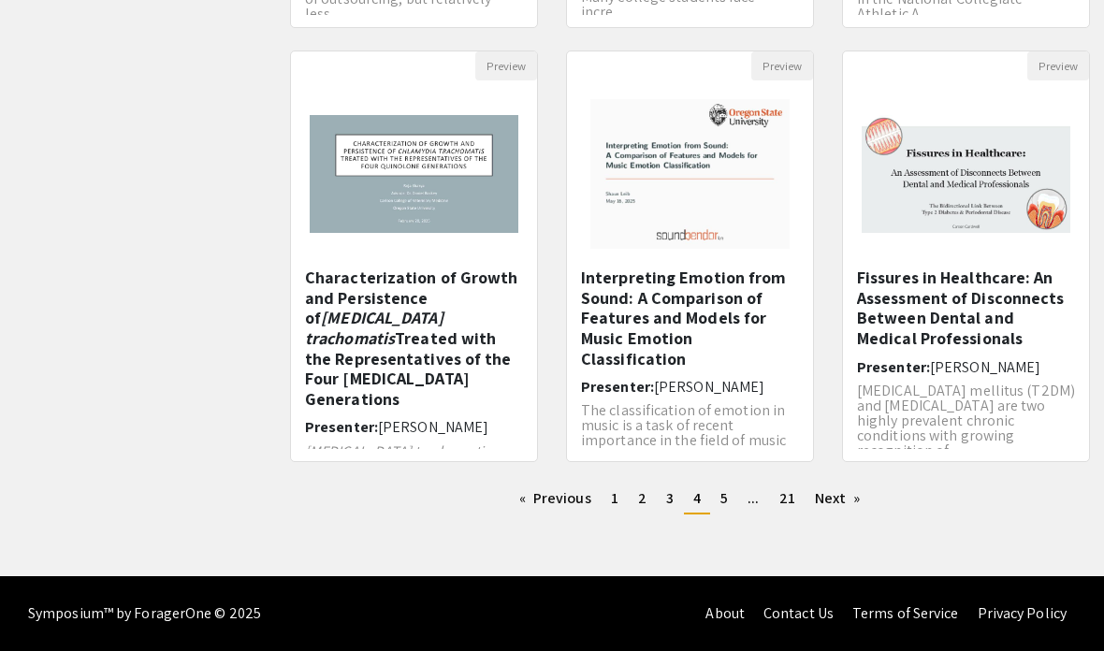
click at [842, 497] on link "Next page" at bounding box center [837, 499] width 65 height 28
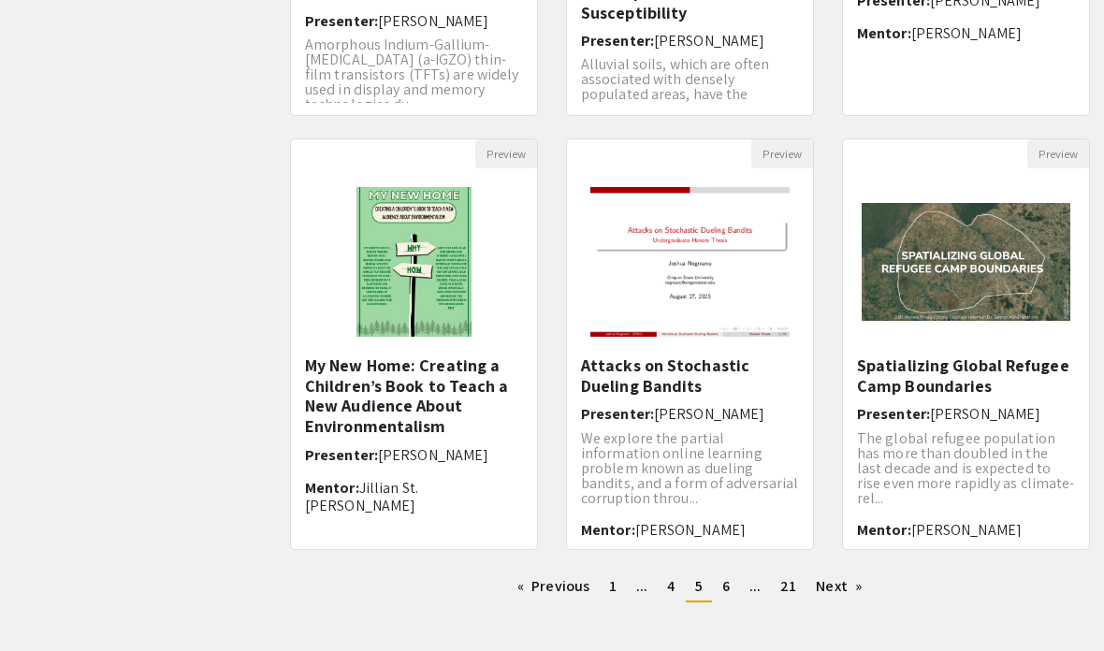
scroll to position [487, 0]
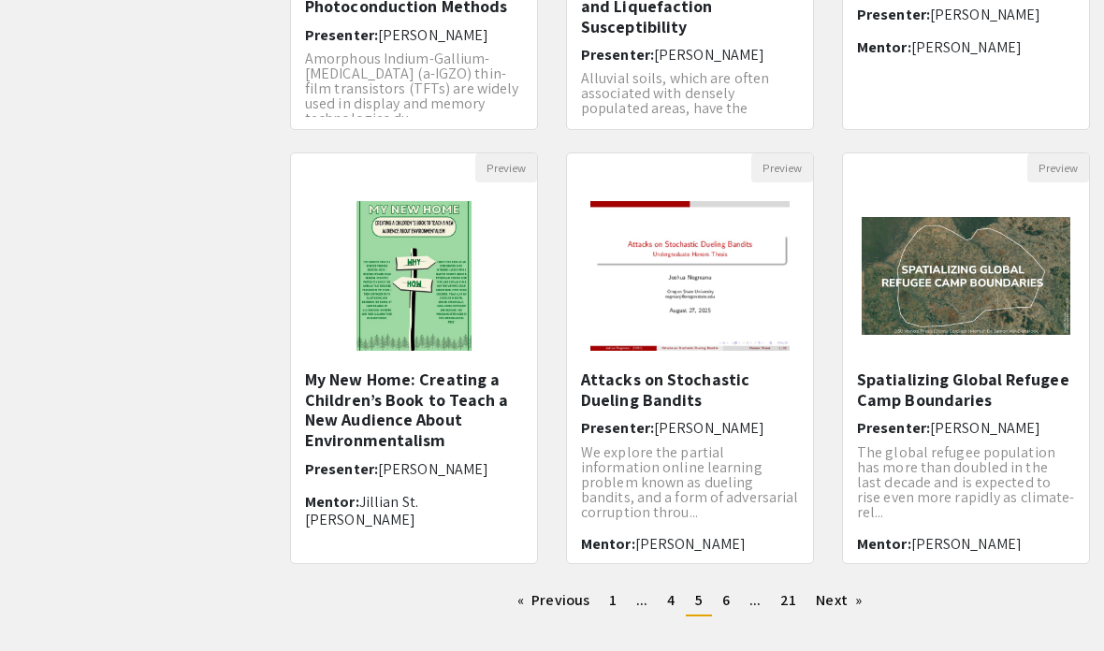
click at [683, 409] on h5 "Attacks on Stochastic Dueling Bandits" at bounding box center [690, 390] width 218 height 40
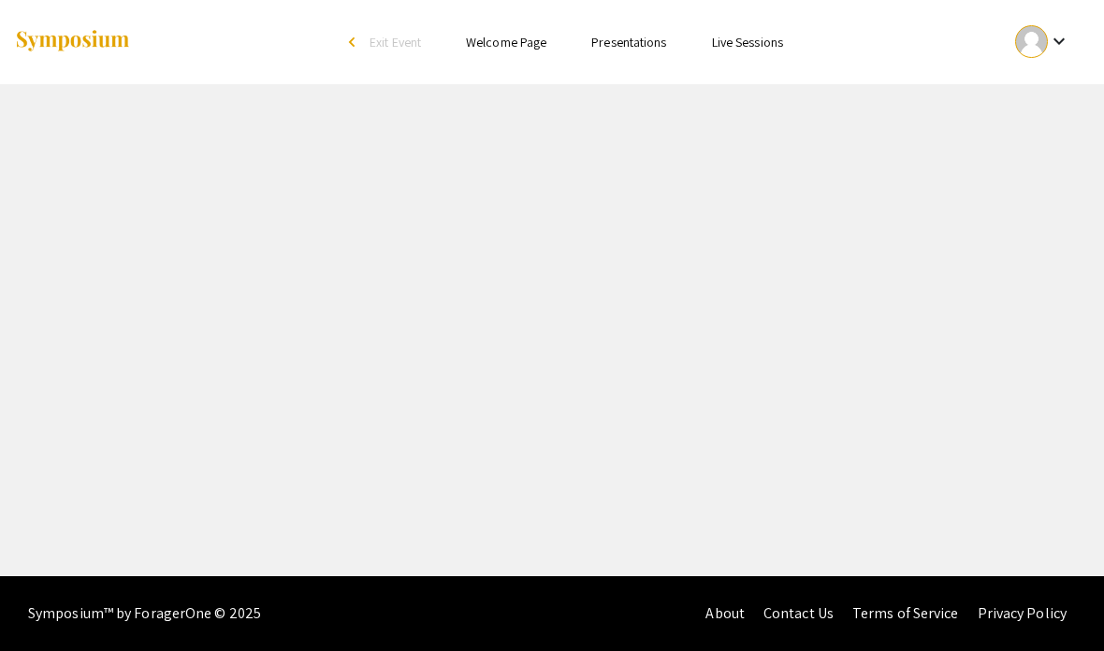
select select "custom"
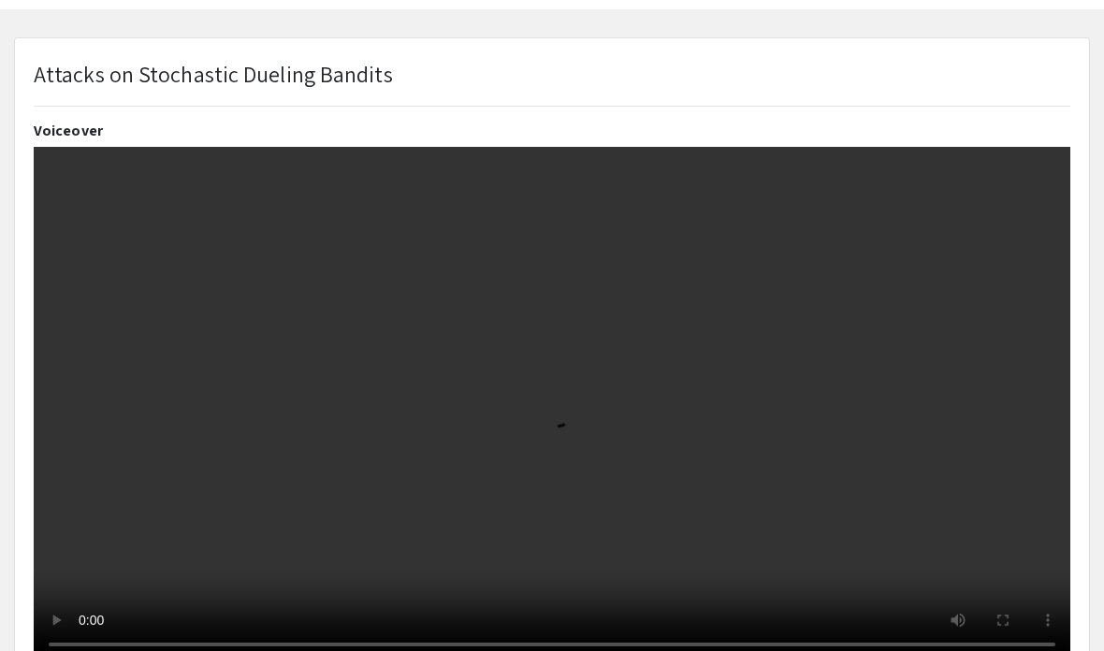
type input "0"
select select "auto"
type input "1"
select select "auto"
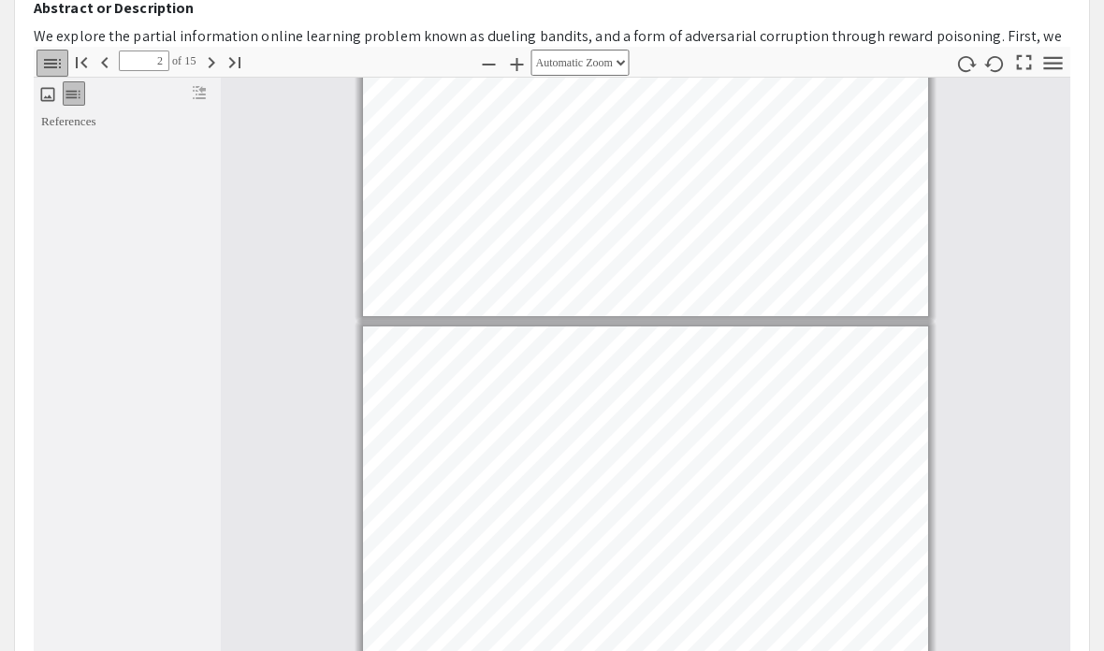
scroll to position [197, 0]
type input "1"
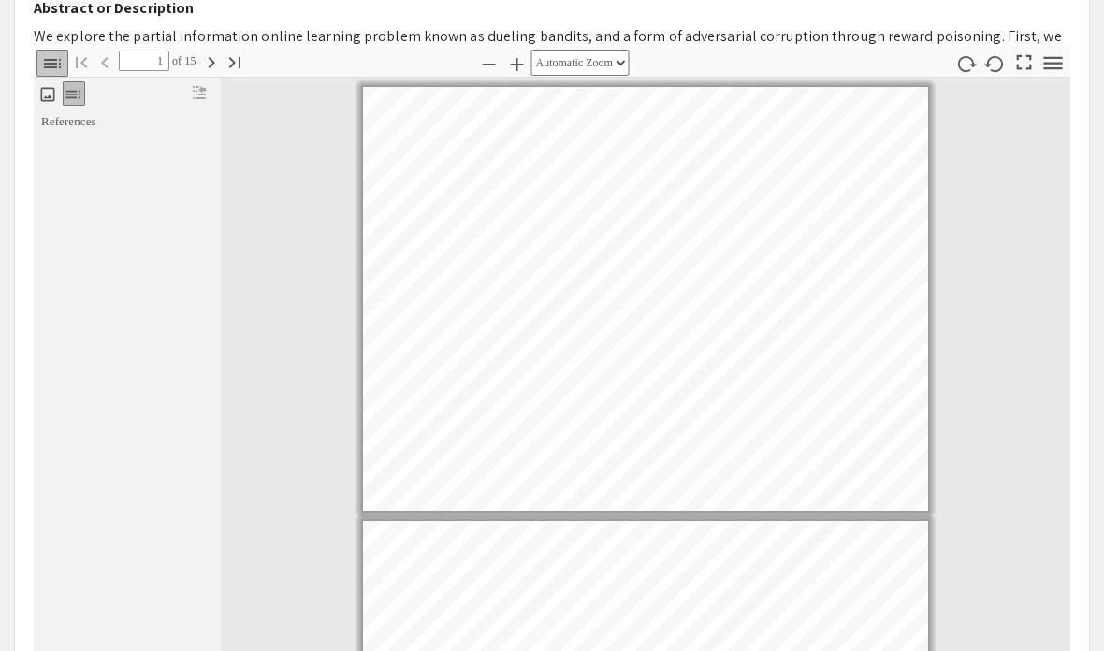
scroll to position [0, 0]
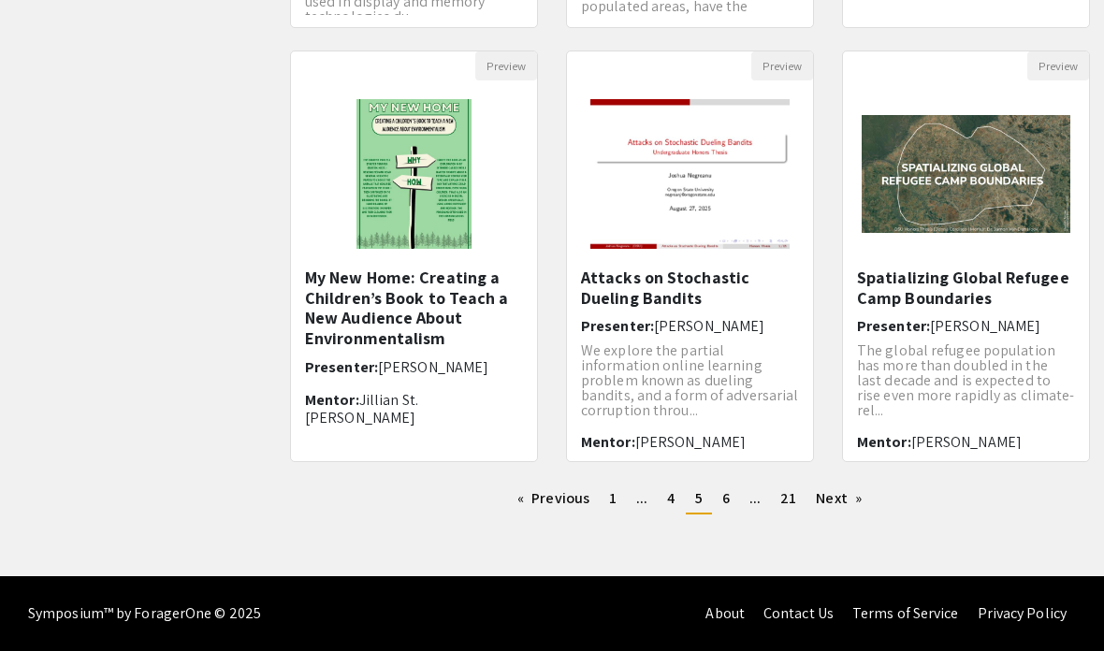
scroll to position [487, 0]
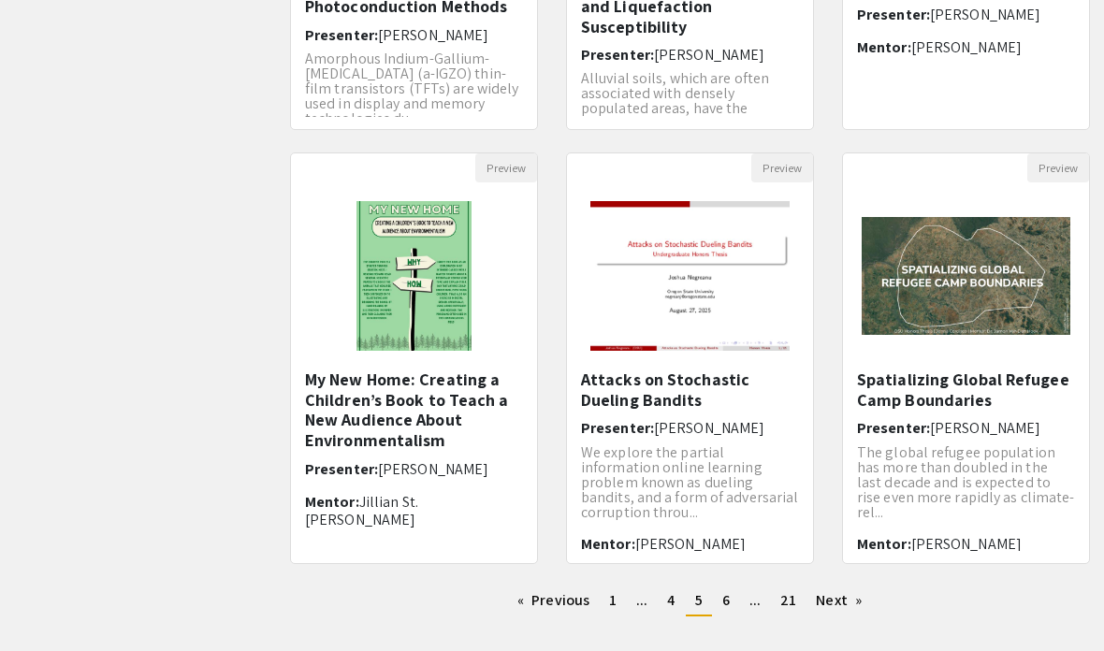
click at [870, 401] on h5 "Spatializing Global Refugee Camp Boundaries" at bounding box center [966, 390] width 218 height 40
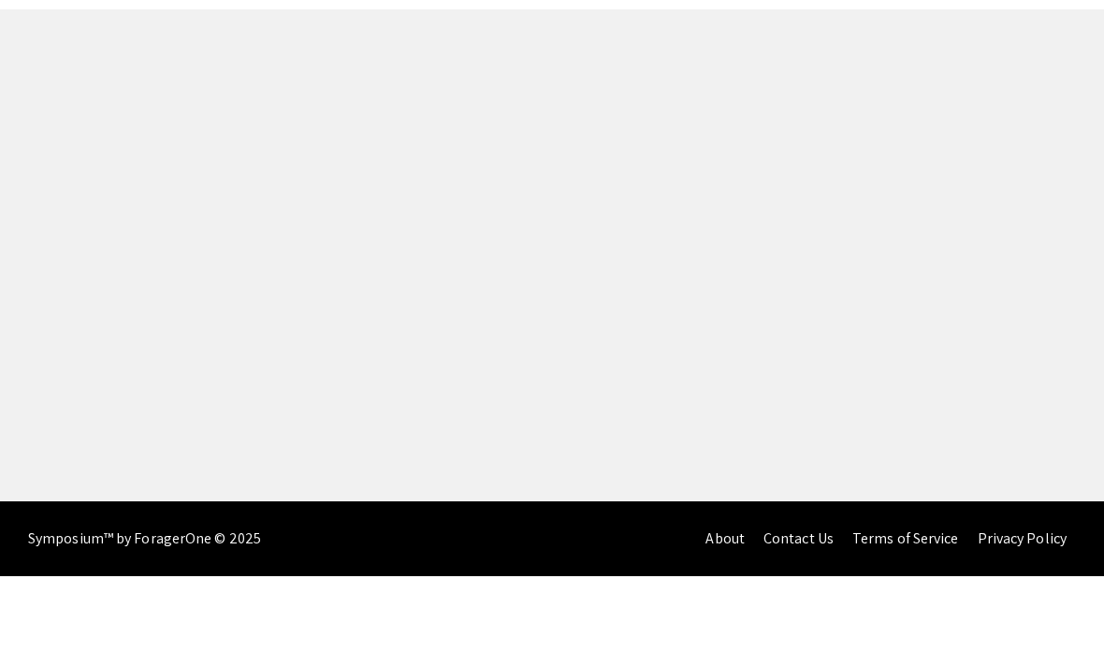
select select "custom"
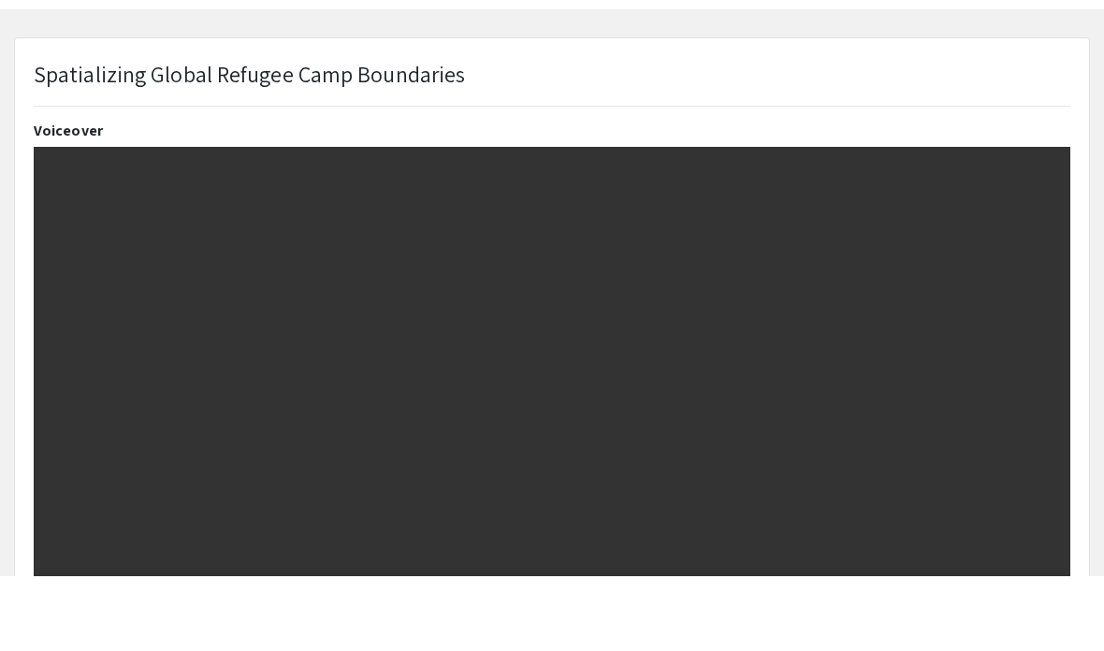
scroll to position [75, 0]
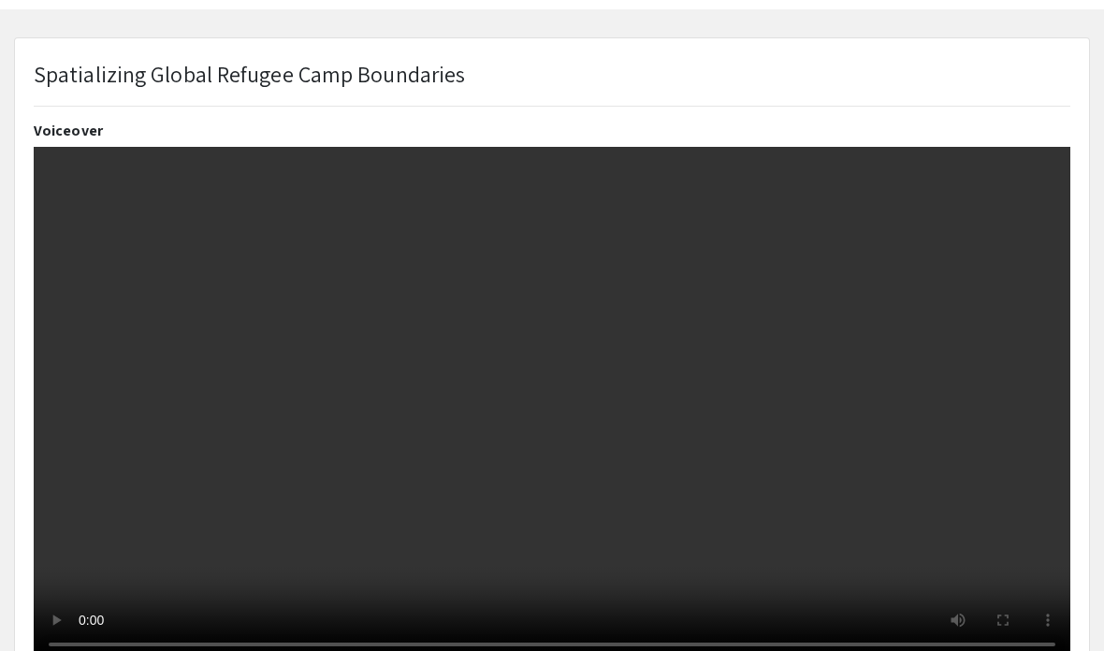
type input "0"
select select "auto"
type input "1"
select select "auto"
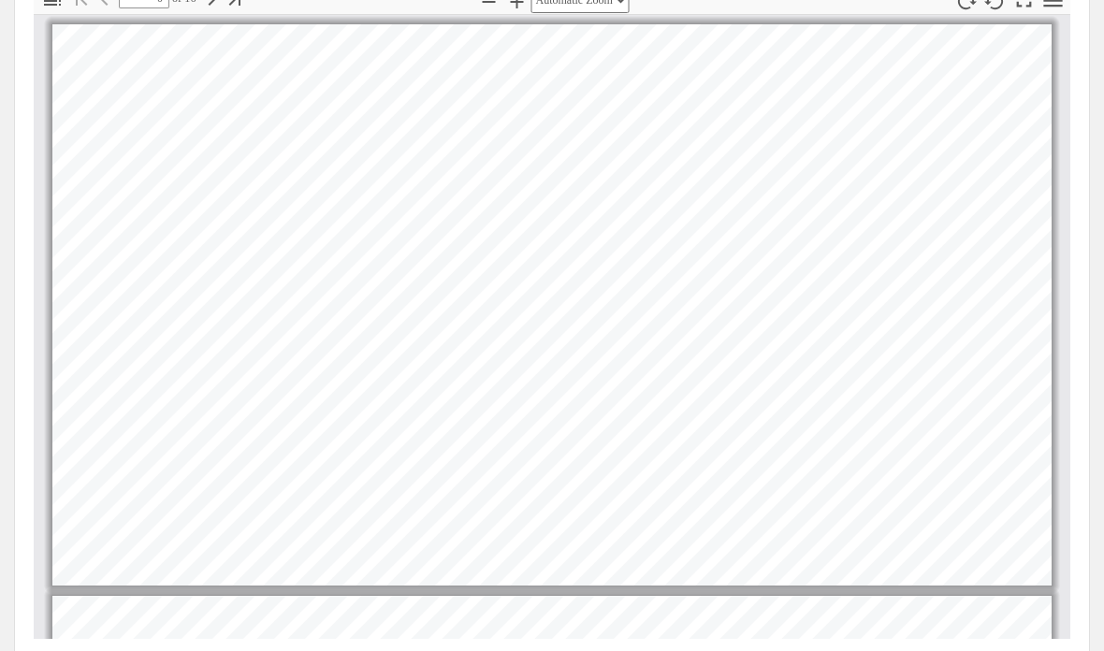
scroll to position [487, 0]
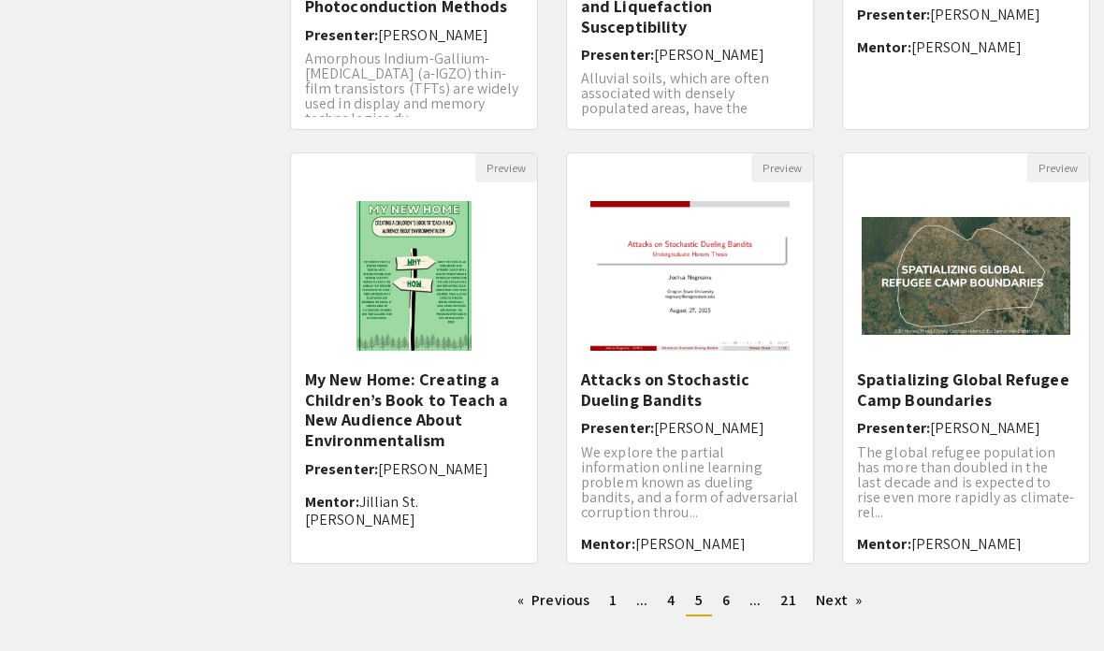
click at [834, 607] on link "Next page" at bounding box center [838, 601] width 65 height 28
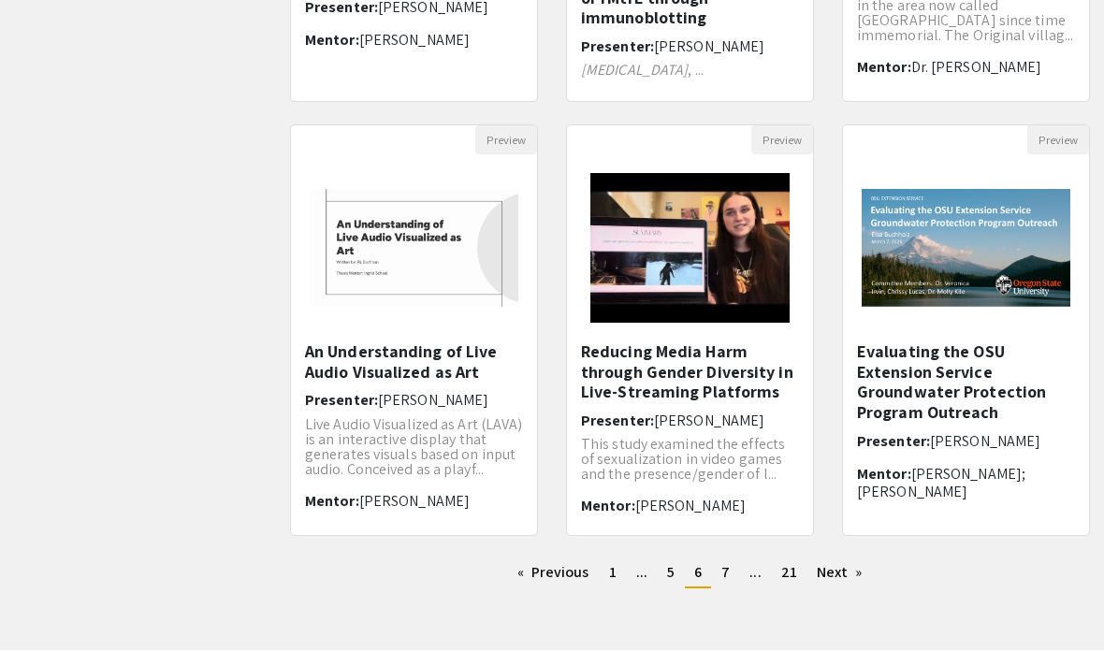
scroll to position [589, 0]
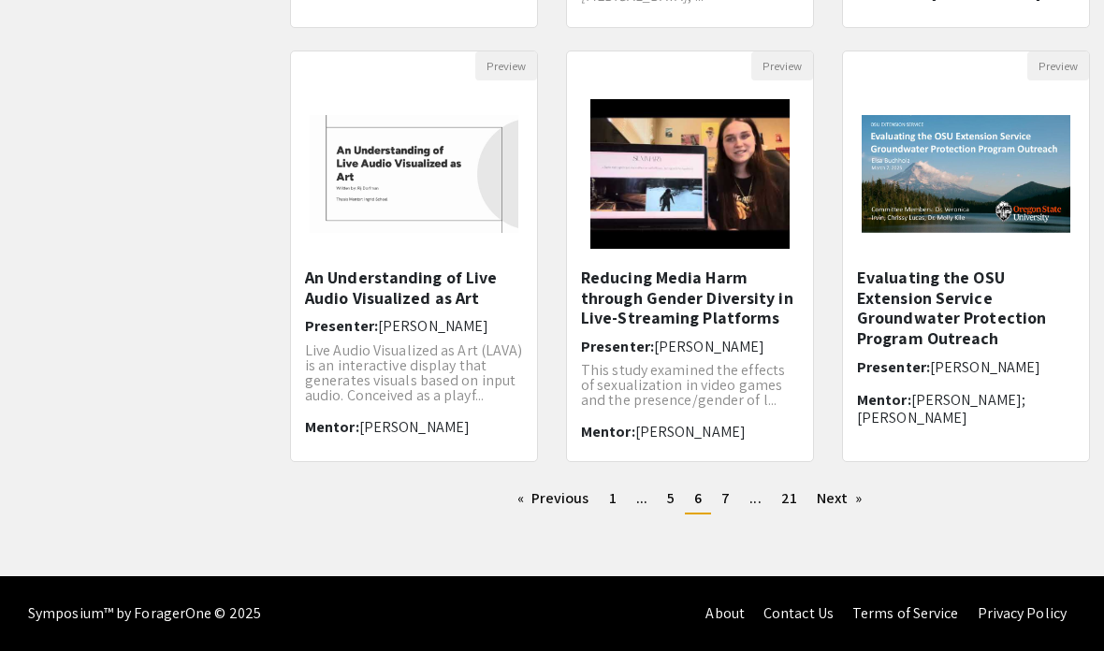
click at [839, 500] on link "Next page" at bounding box center [839, 499] width 65 height 28
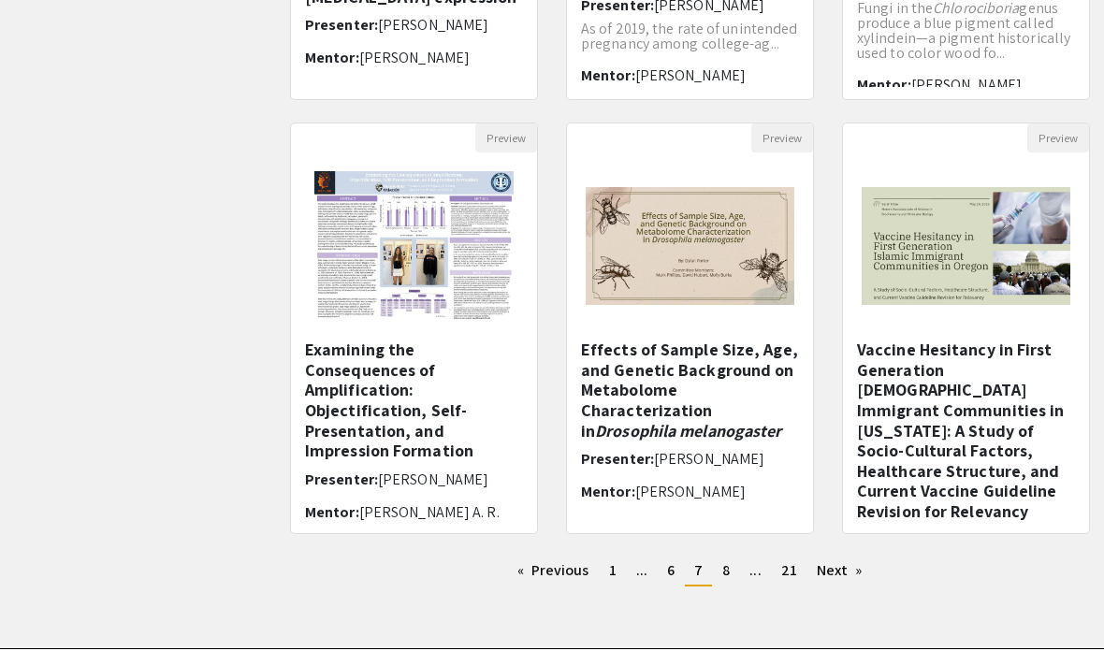
scroll to position [515, 0]
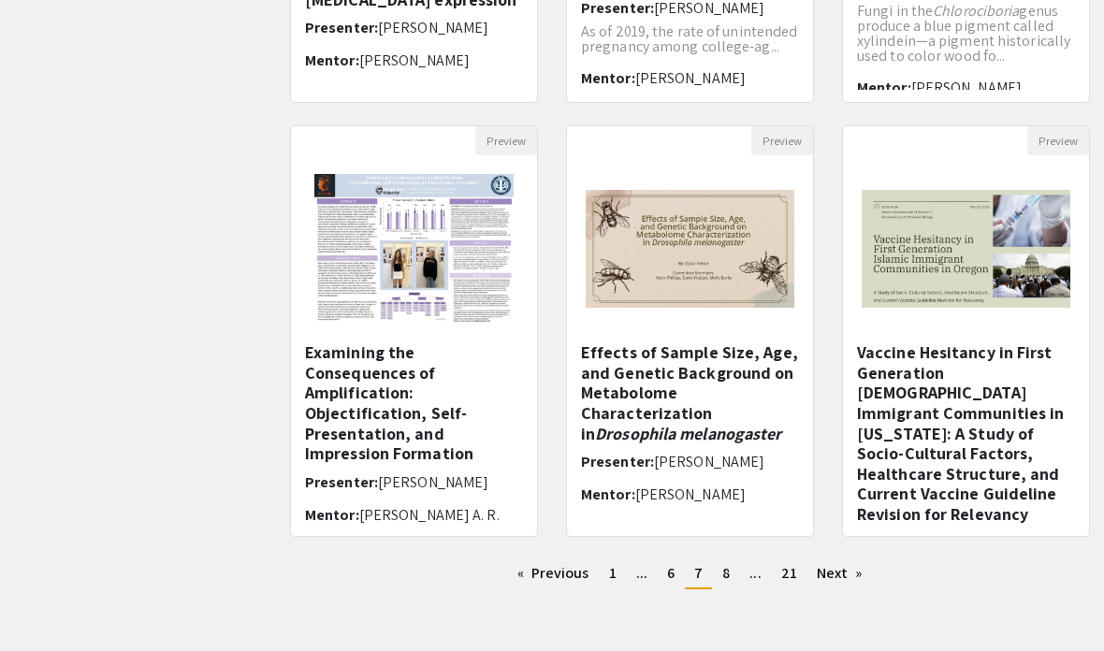
click at [844, 576] on link "Next page" at bounding box center [839, 573] width 65 height 28
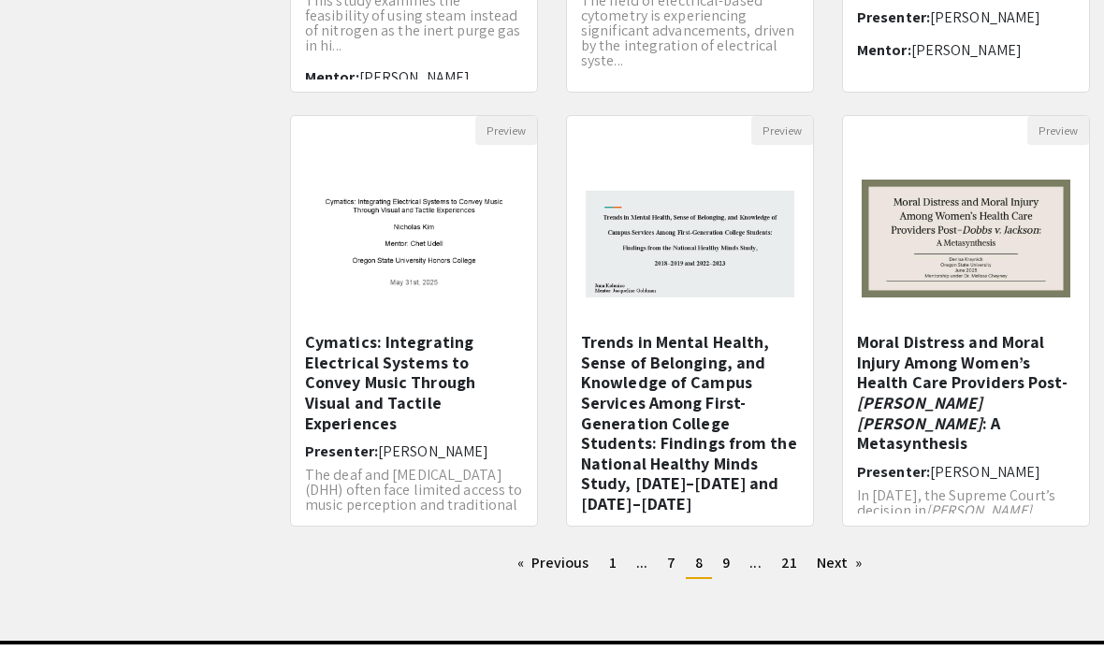
scroll to position [515, 0]
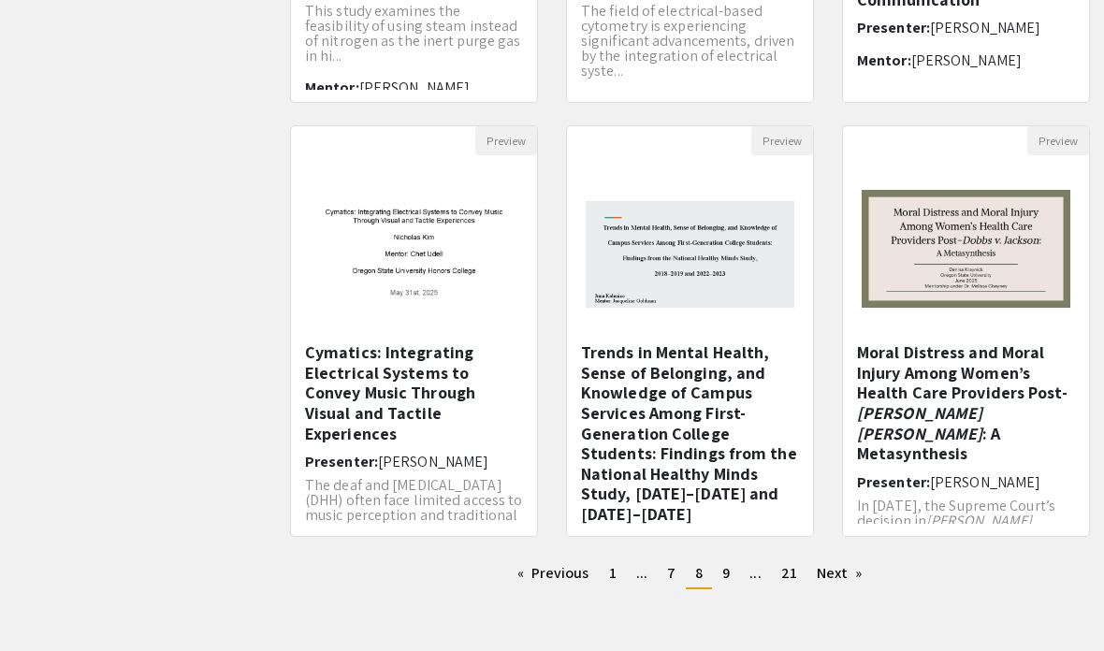
click at [535, 587] on link "Previous page" at bounding box center [553, 573] width 91 height 28
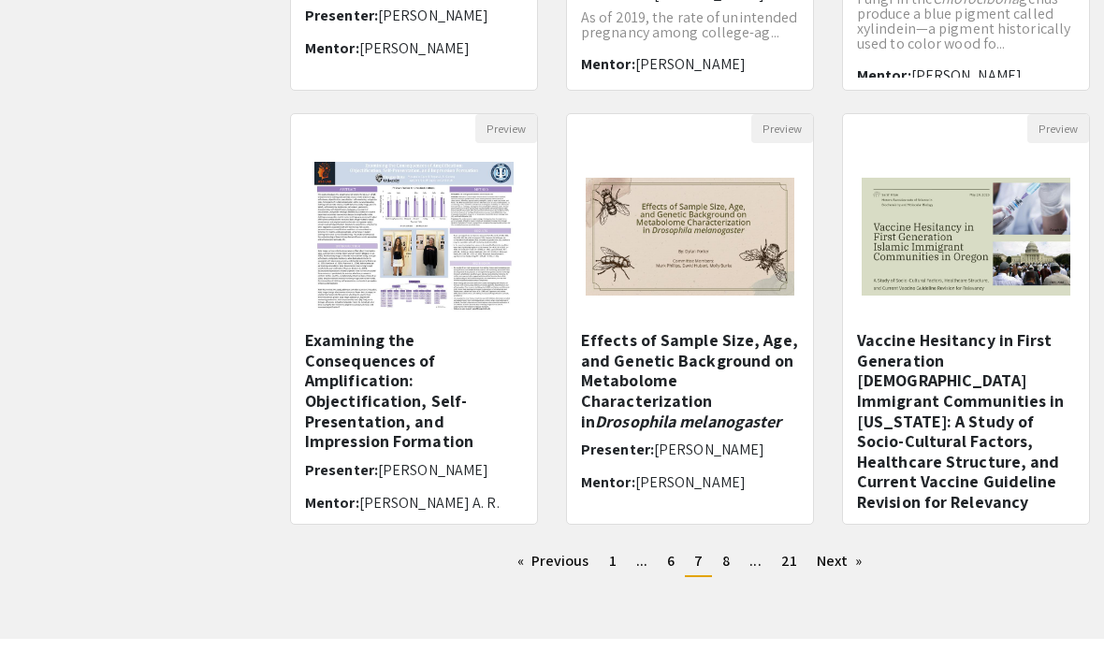
scroll to position [515, 0]
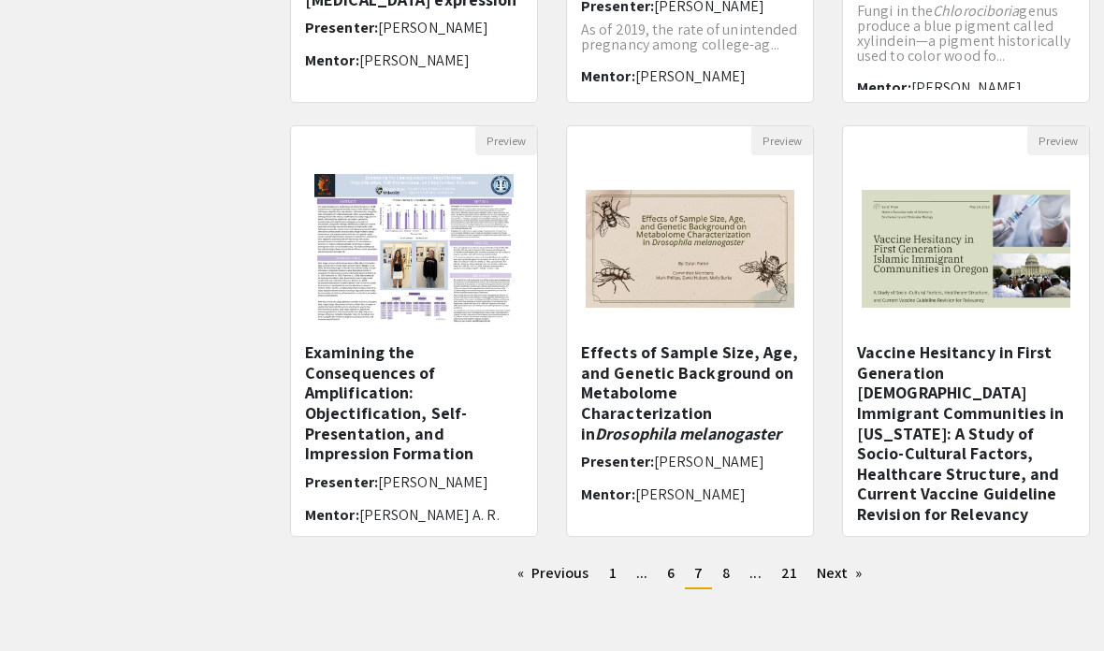
click at [552, 567] on link "Previous page" at bounding box center [553, 573] width 91 height 28
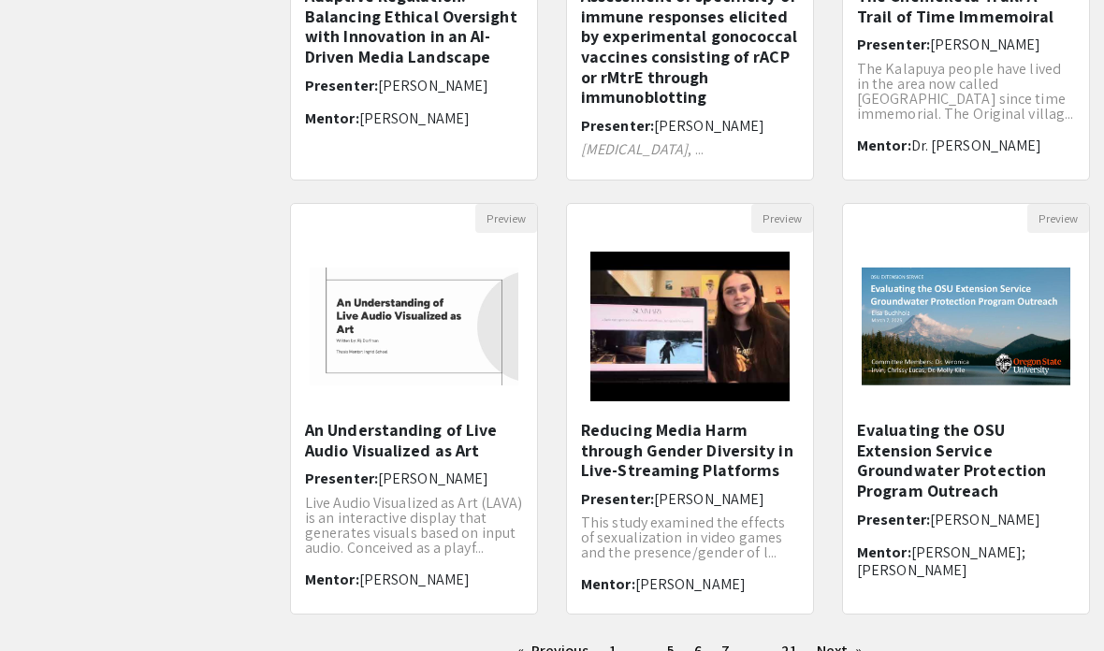
scroll to position [515, 0]
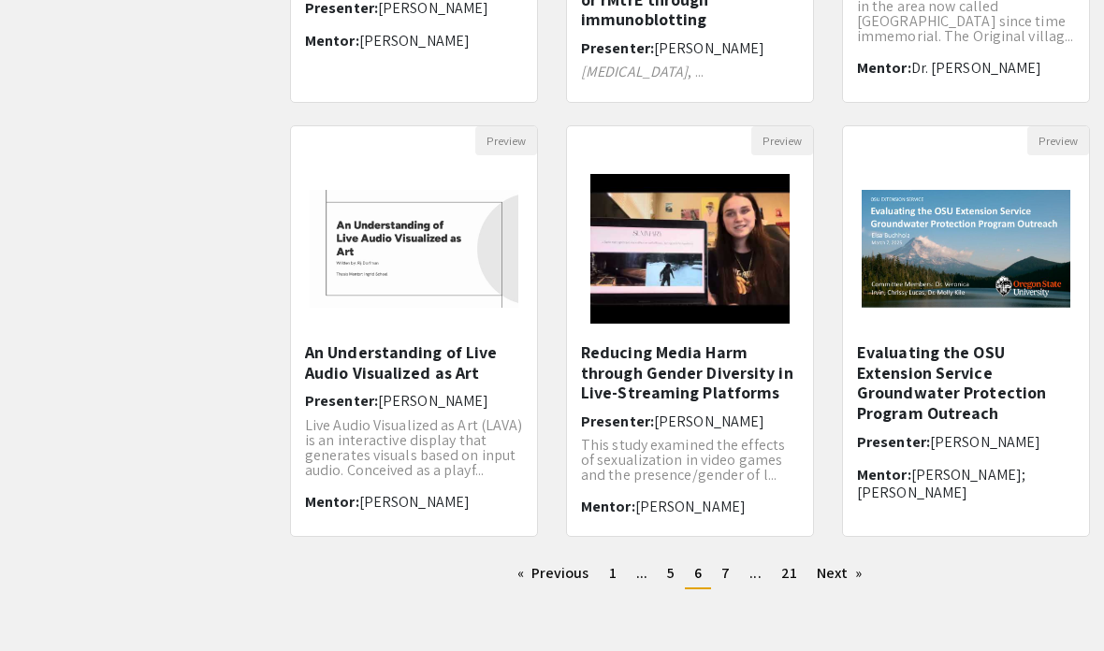
click at [555, 576] on link "Previous page" at bounding box center [553, 573] width 91 height 28
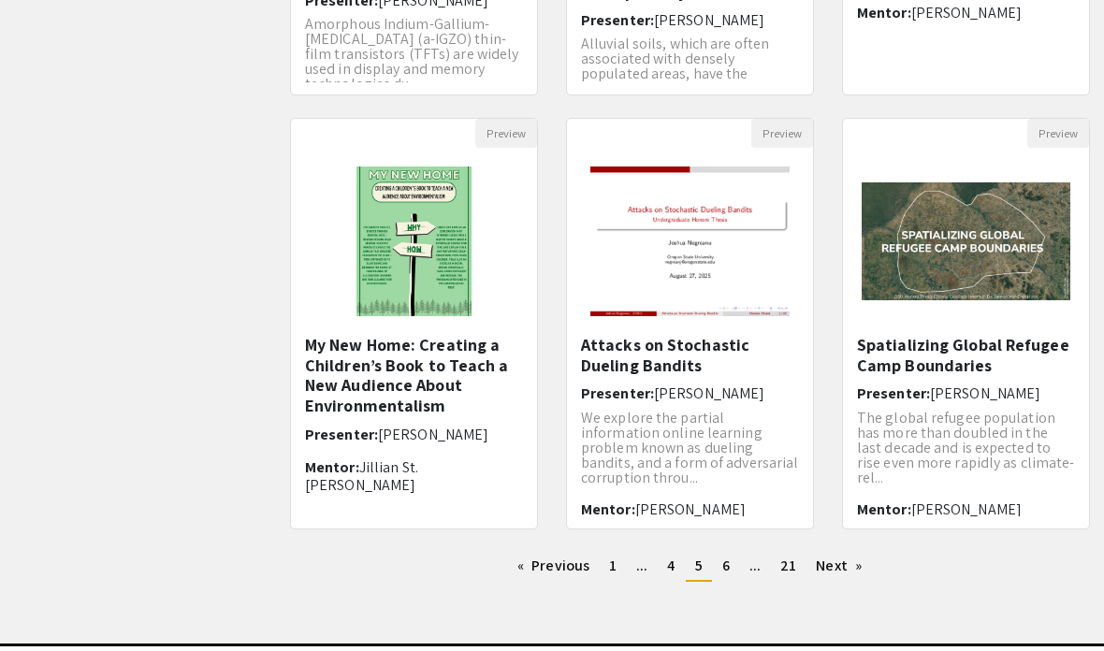
scroll to position [515, 0]
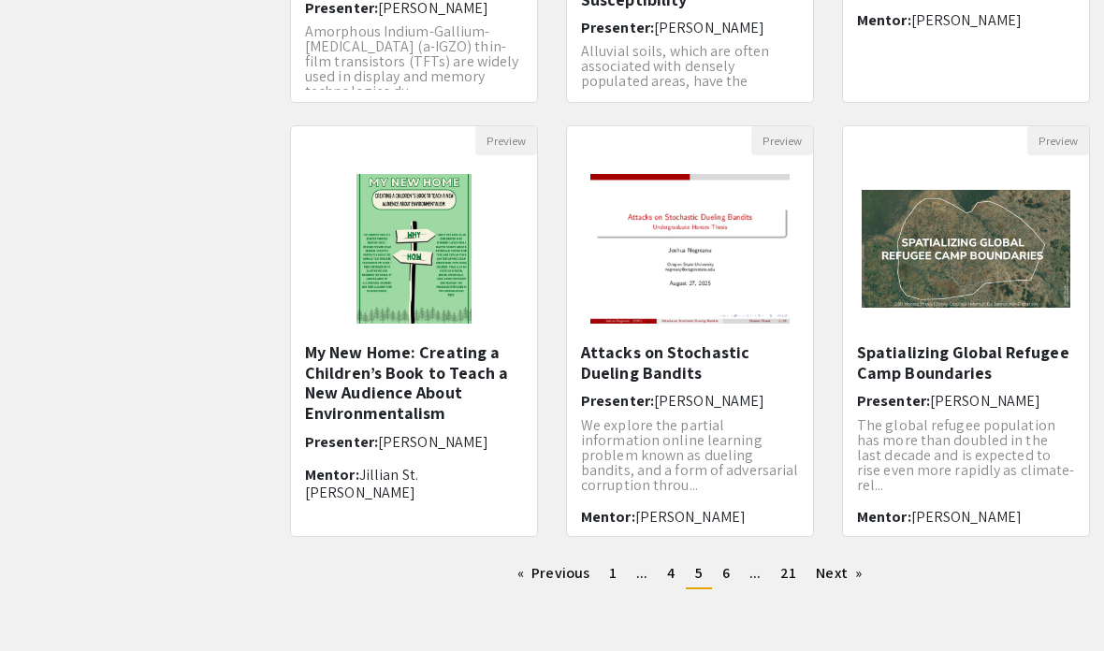
click at [707, 370] on h5 "Attacks on Stochastic Dueling Bandits" at bounding box center [690, 362] width 218 height 40
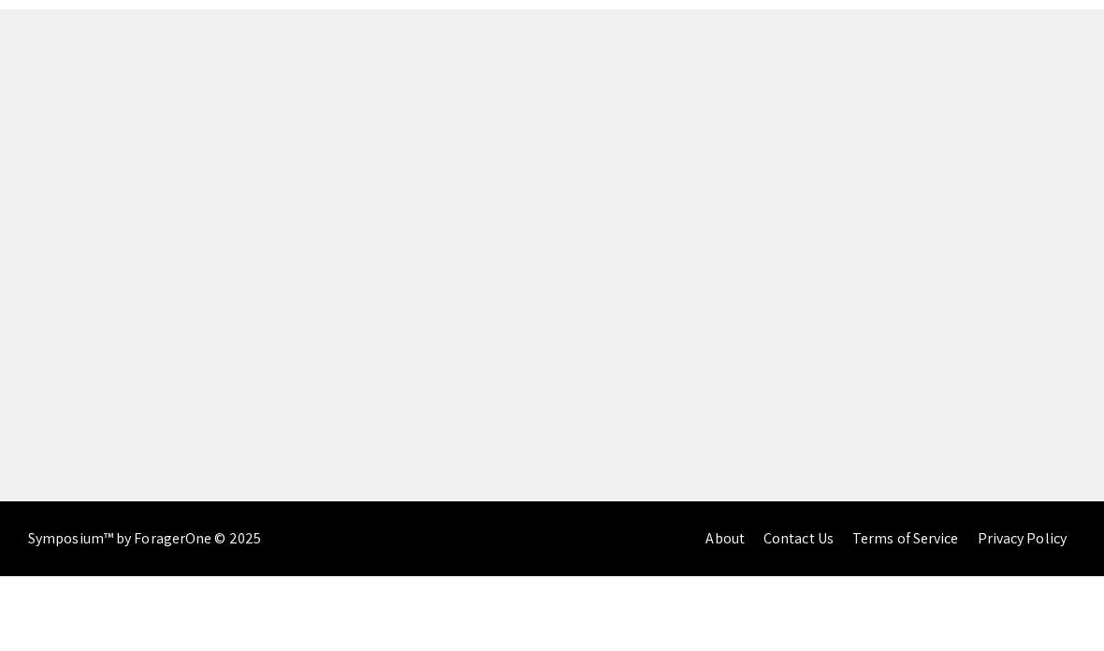
select select "custom"
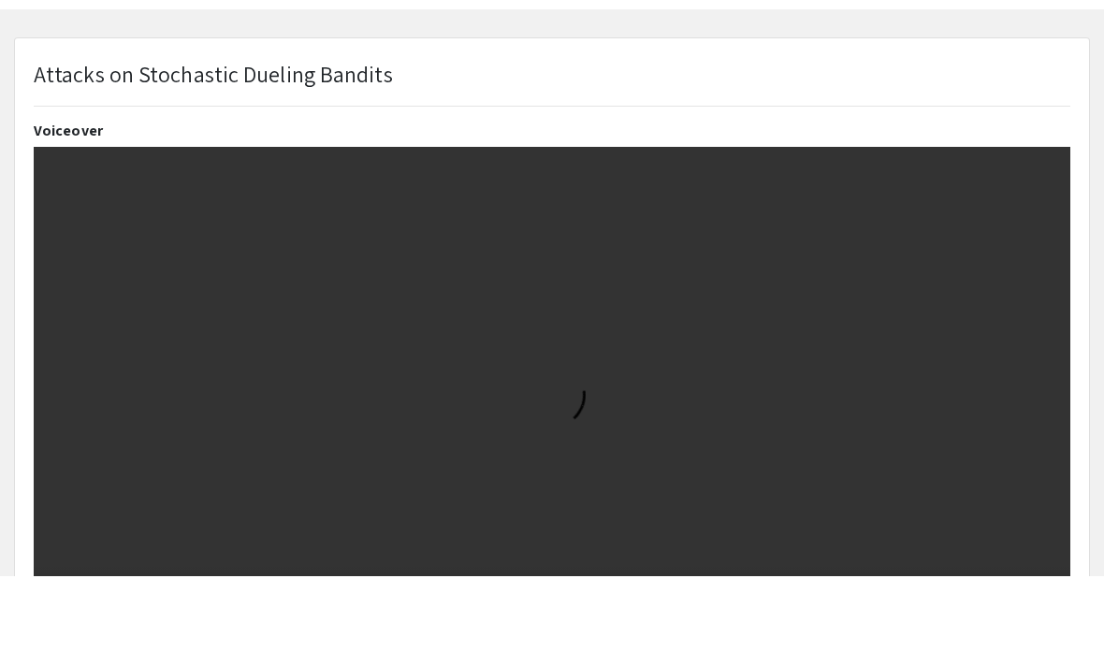
scroll to position [75, 0]
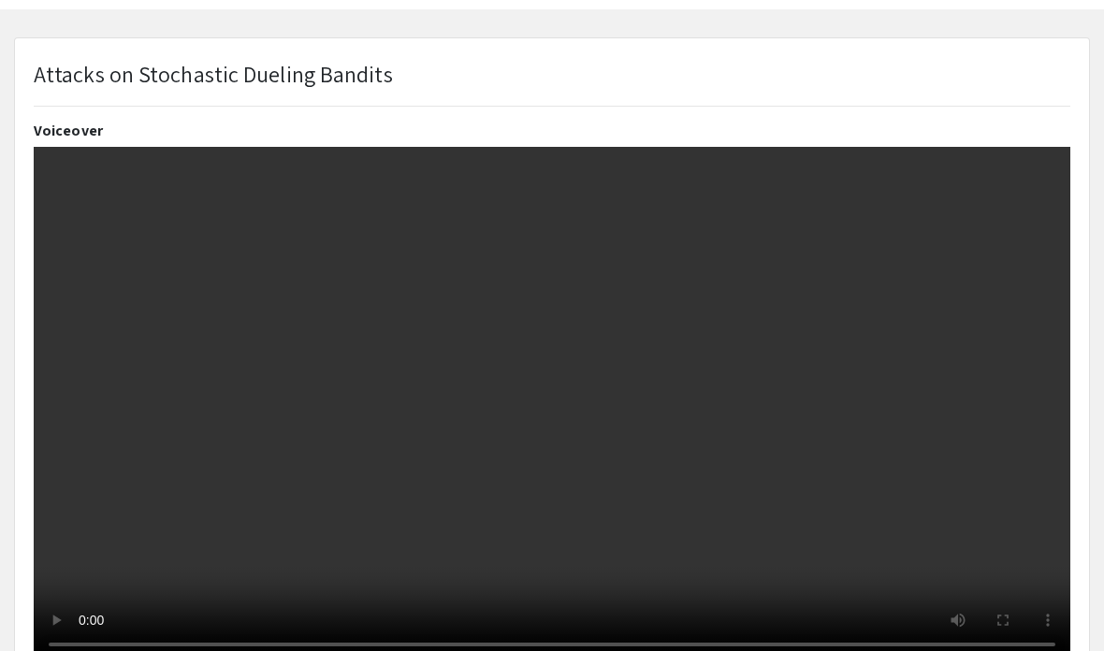
type input "0"
select select "auto"
type input "1"
select select "auto"
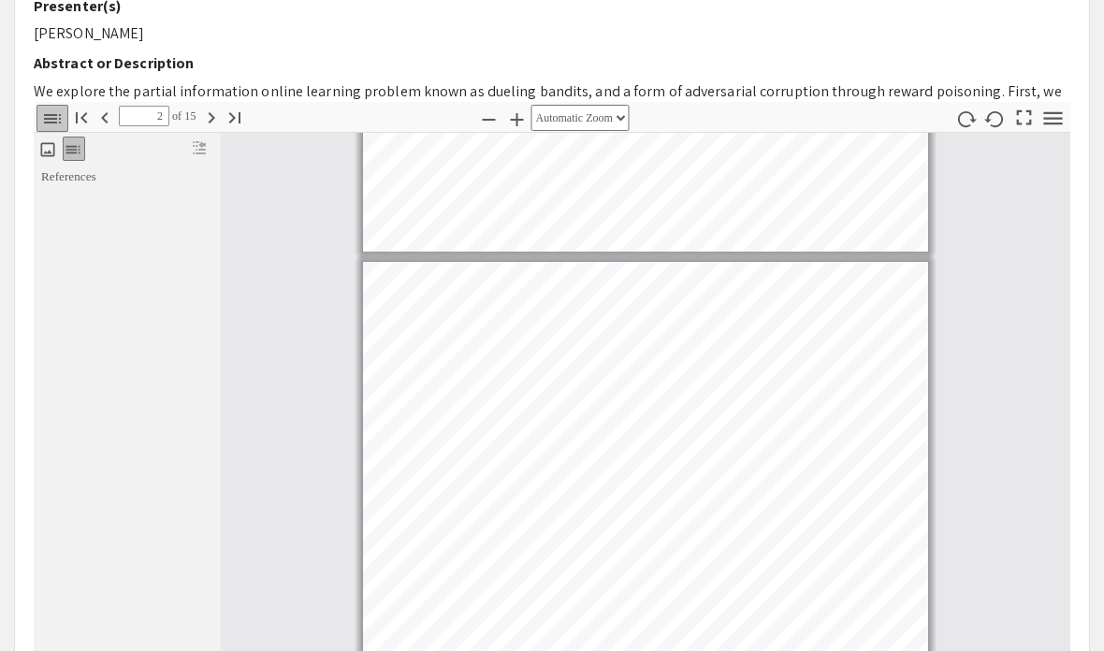
scroll to position [151, 0]
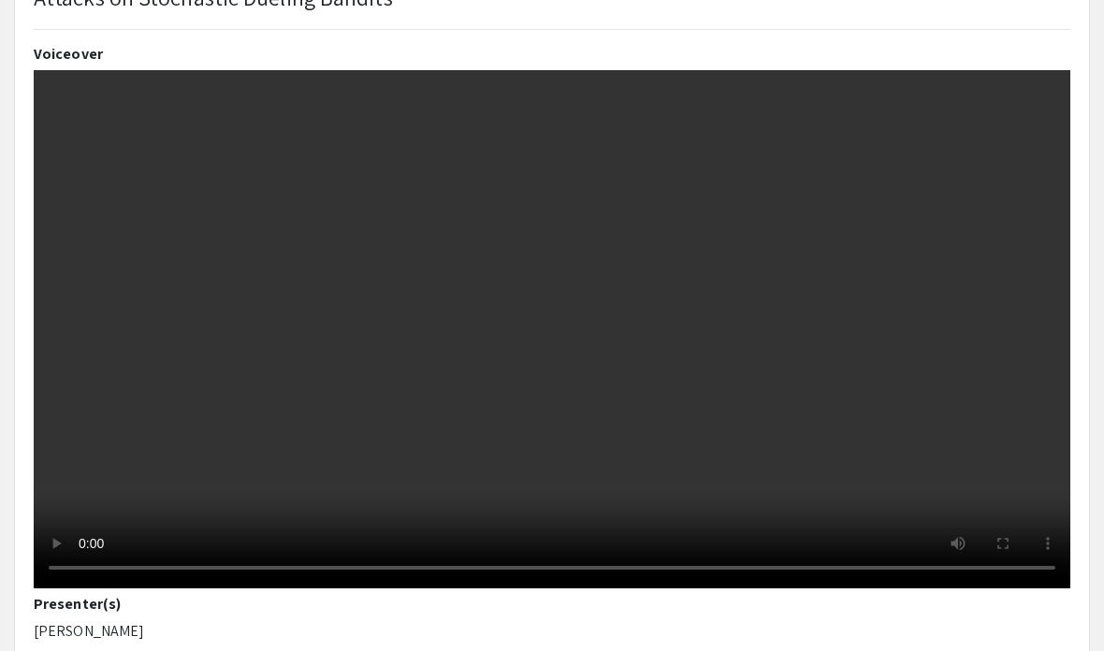
type input "1"
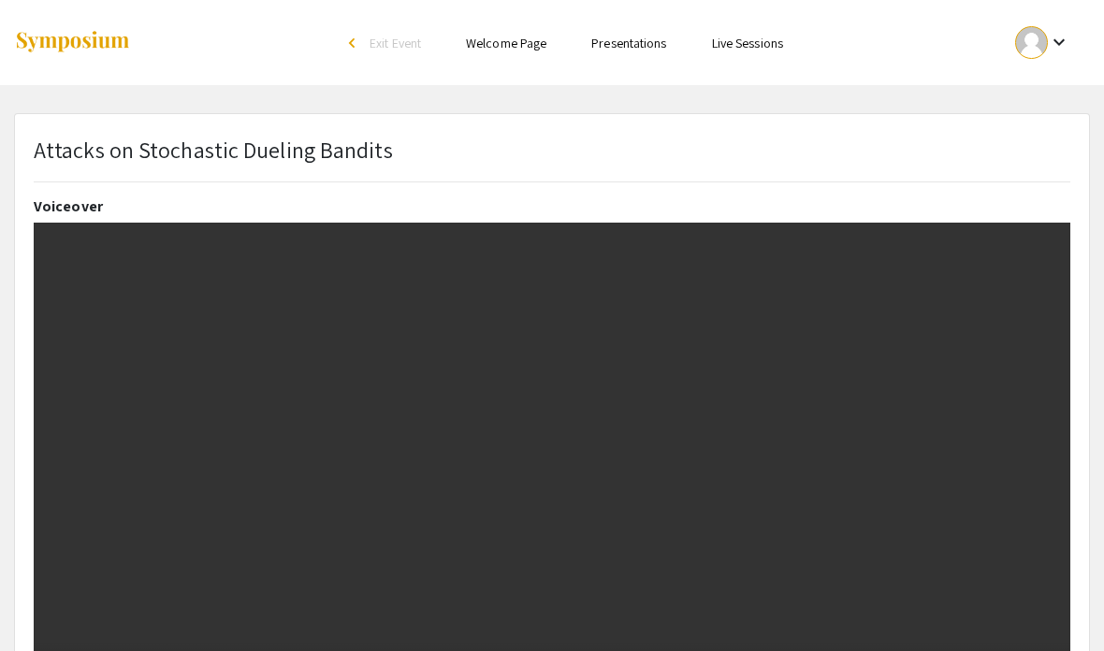
scroll to position [0, 0]
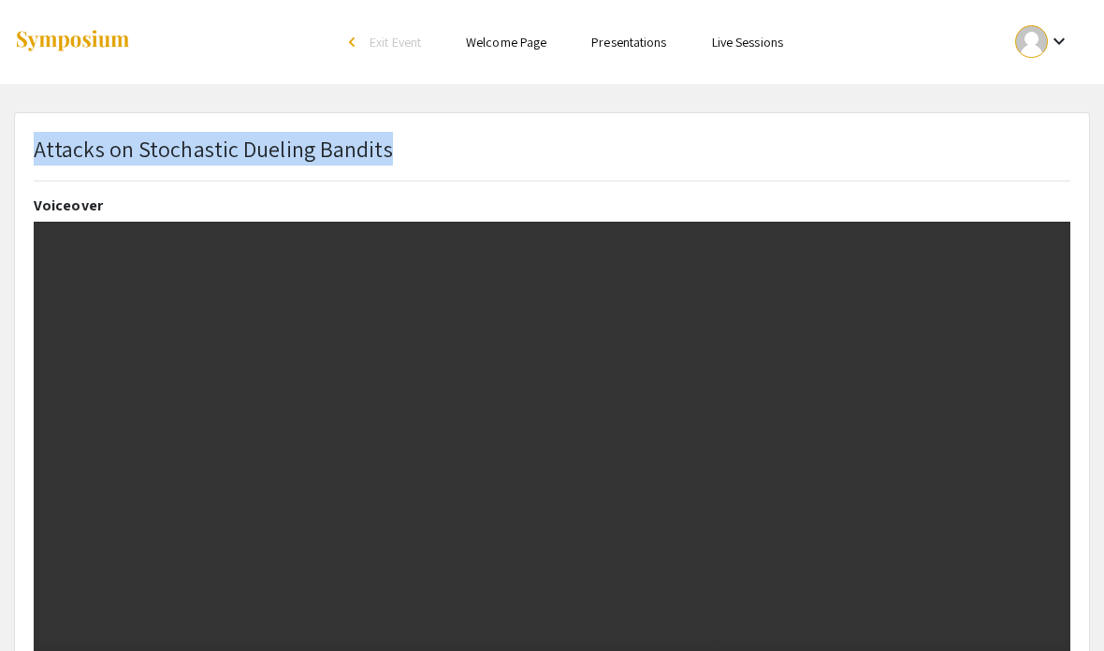
copy p "Attacks on Stochastic Dueling Bandits"
